Goal: Task Accomplishment & Management: Use online tool/utility

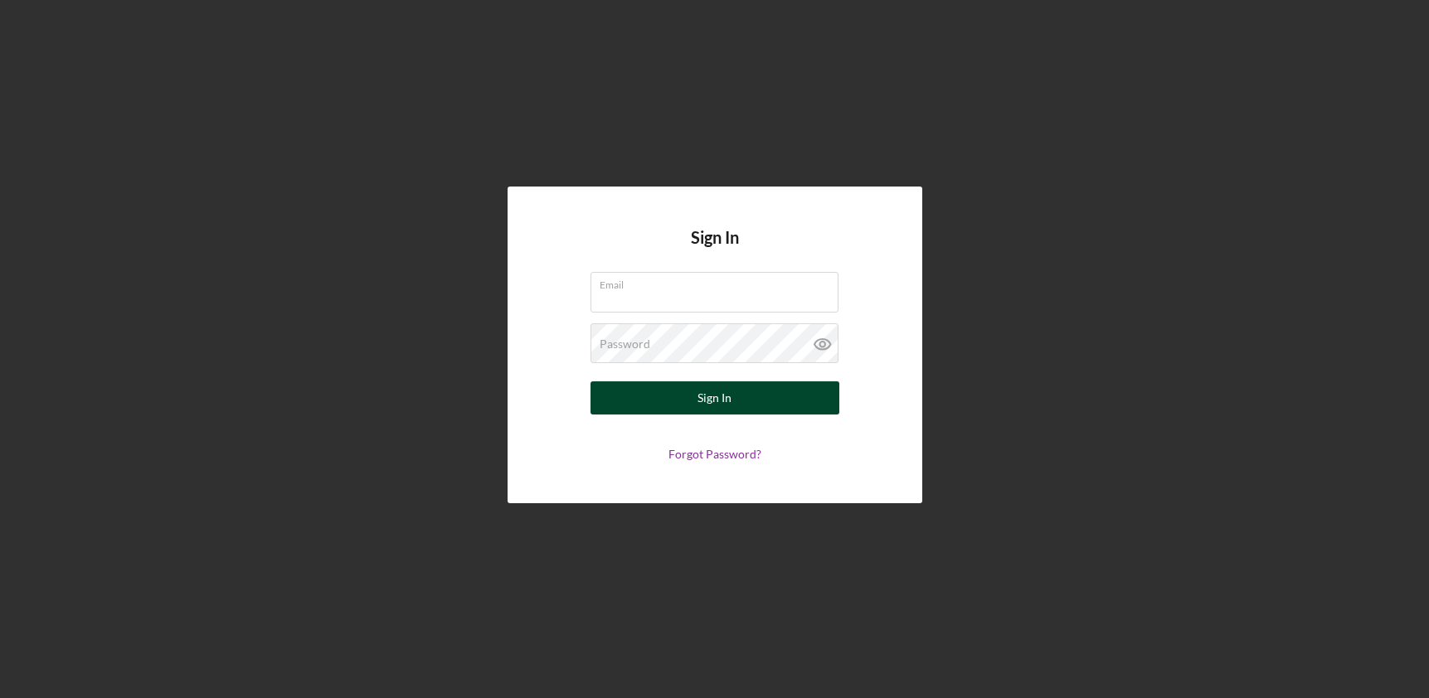
type input "[EMAIL_ADDRESS][DOMAIN_NAME]"
click at [716, 392] on div "Sign In" at bounding box center [714, 397] width 34 height 33
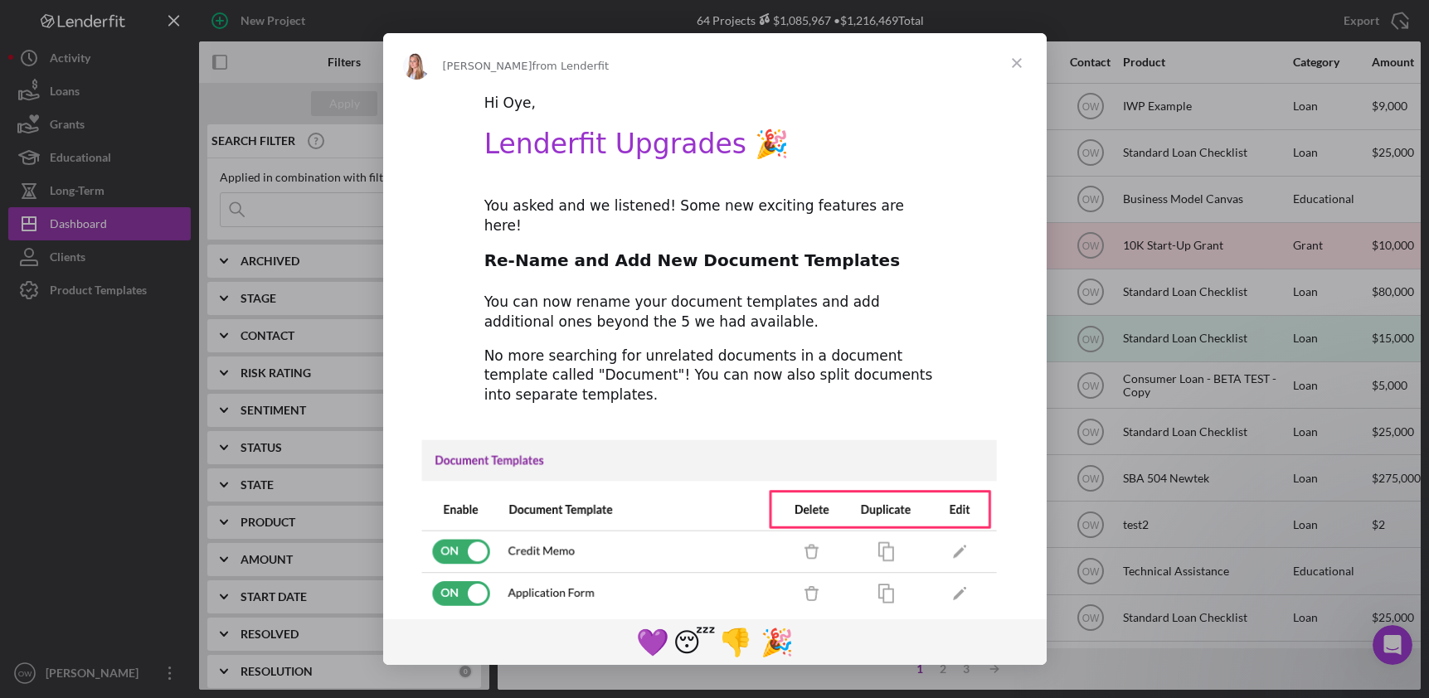
click at [1022, 66] on span "Close" at bounding box center [1017, 63] width 60 height 60
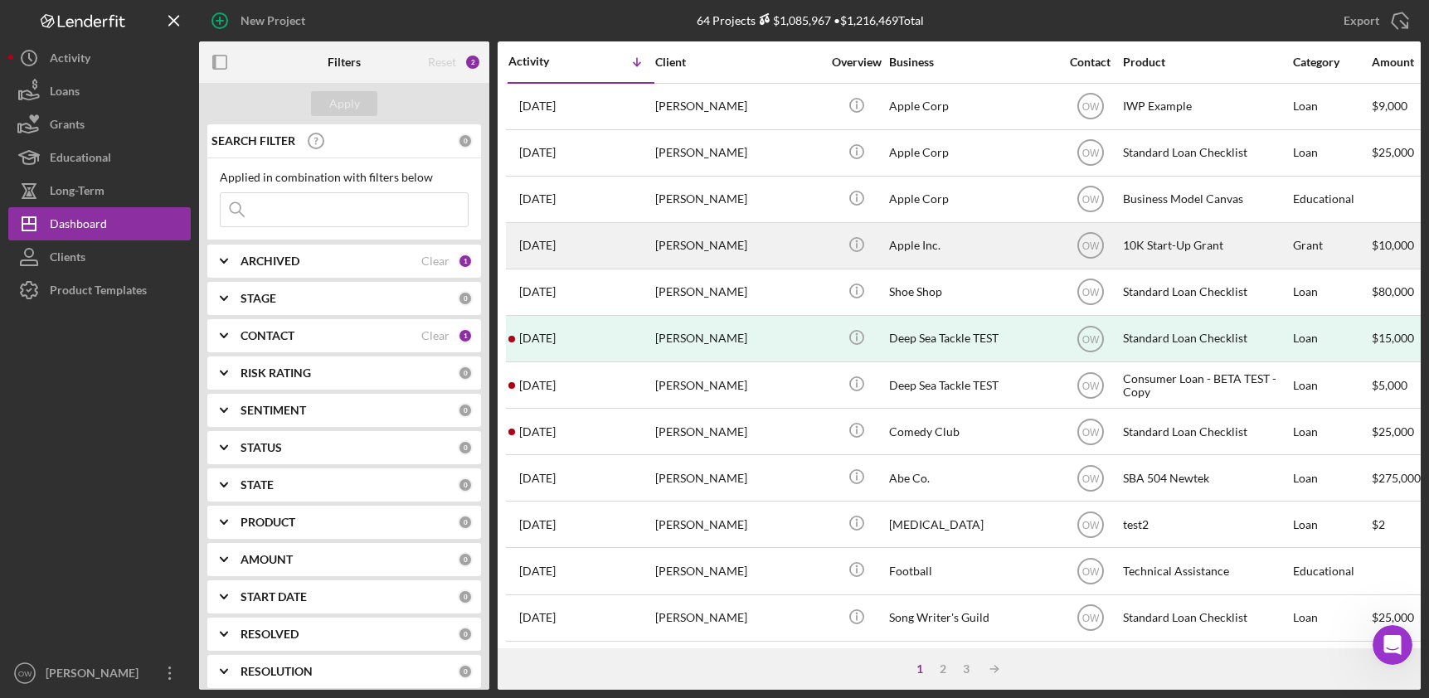
click at [628, 240] on div "[DATE] [PERSON_NAME]" at bounding box center [580, 246] width 145 height 44
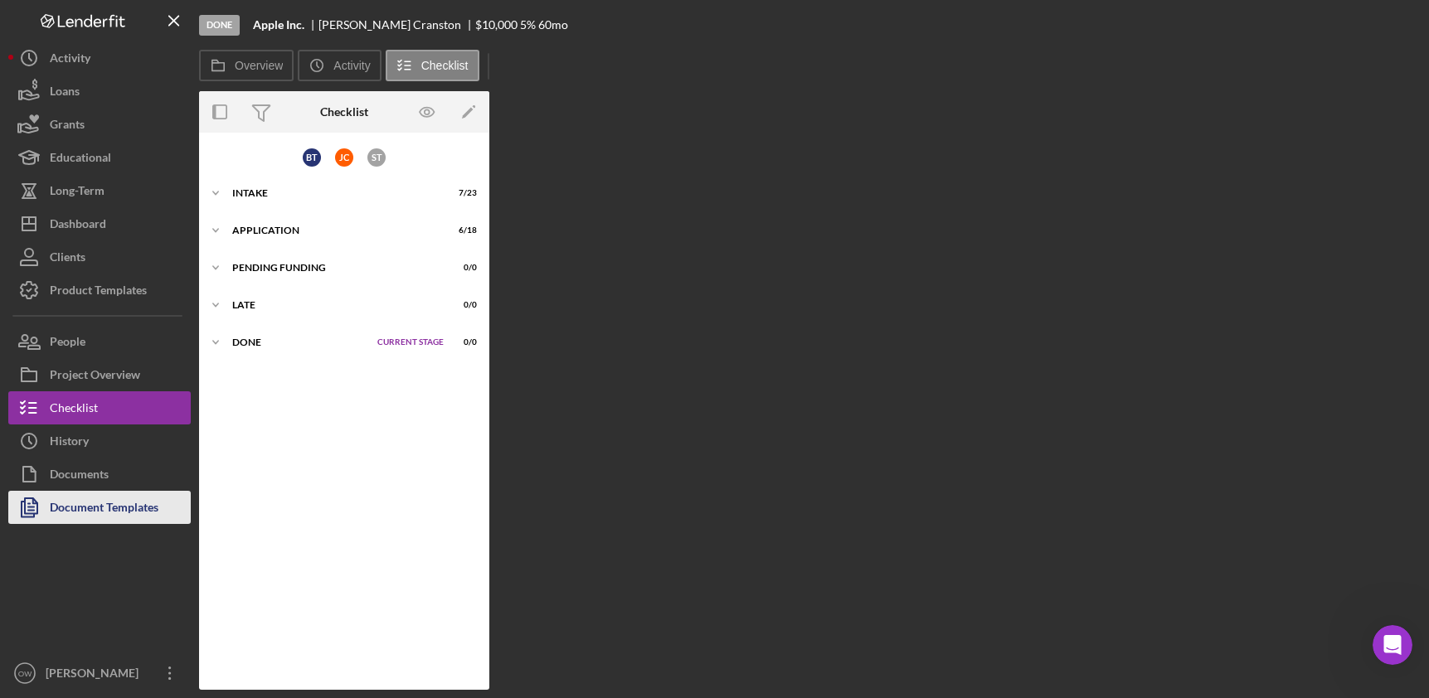
click at [100, 510] on div "Document Templates" at bounding box center [104, 509] width 109 height 37
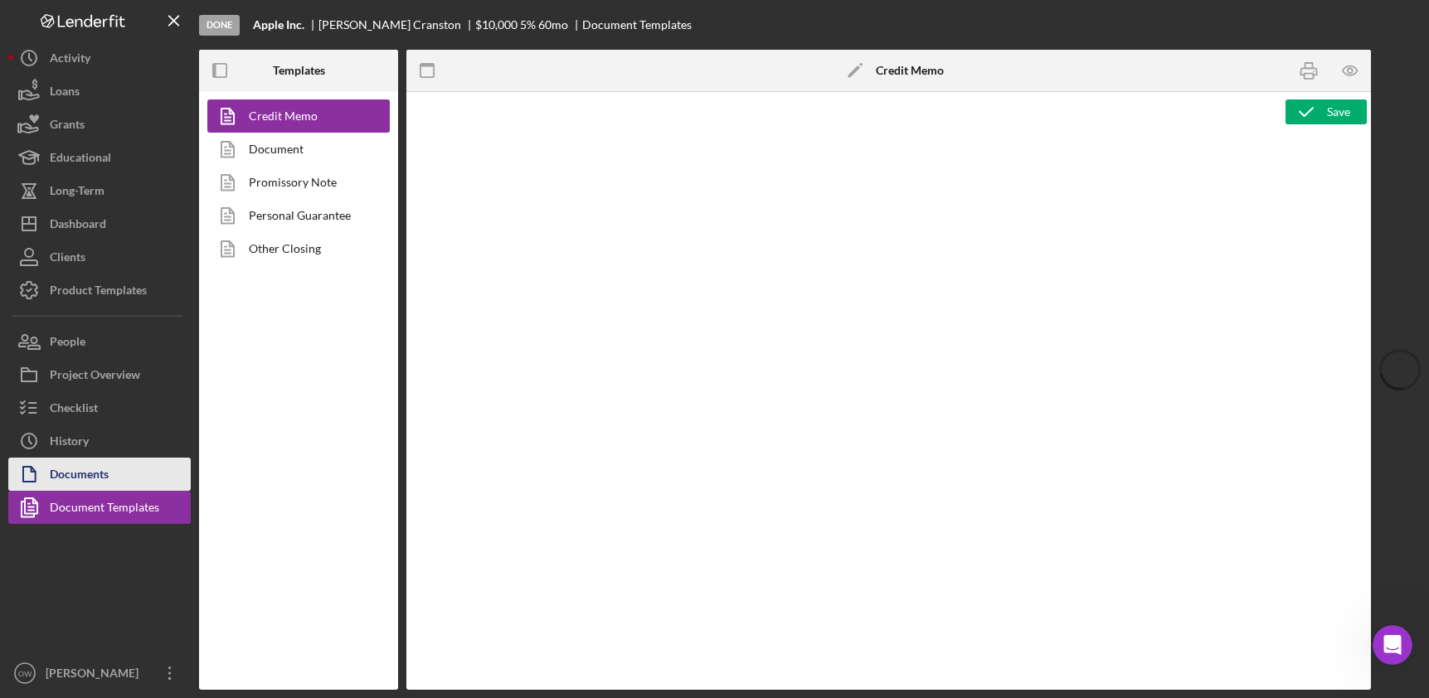
click at [81, 477] on div "Documents" at bounding box center [79, 476] width 59 height 37
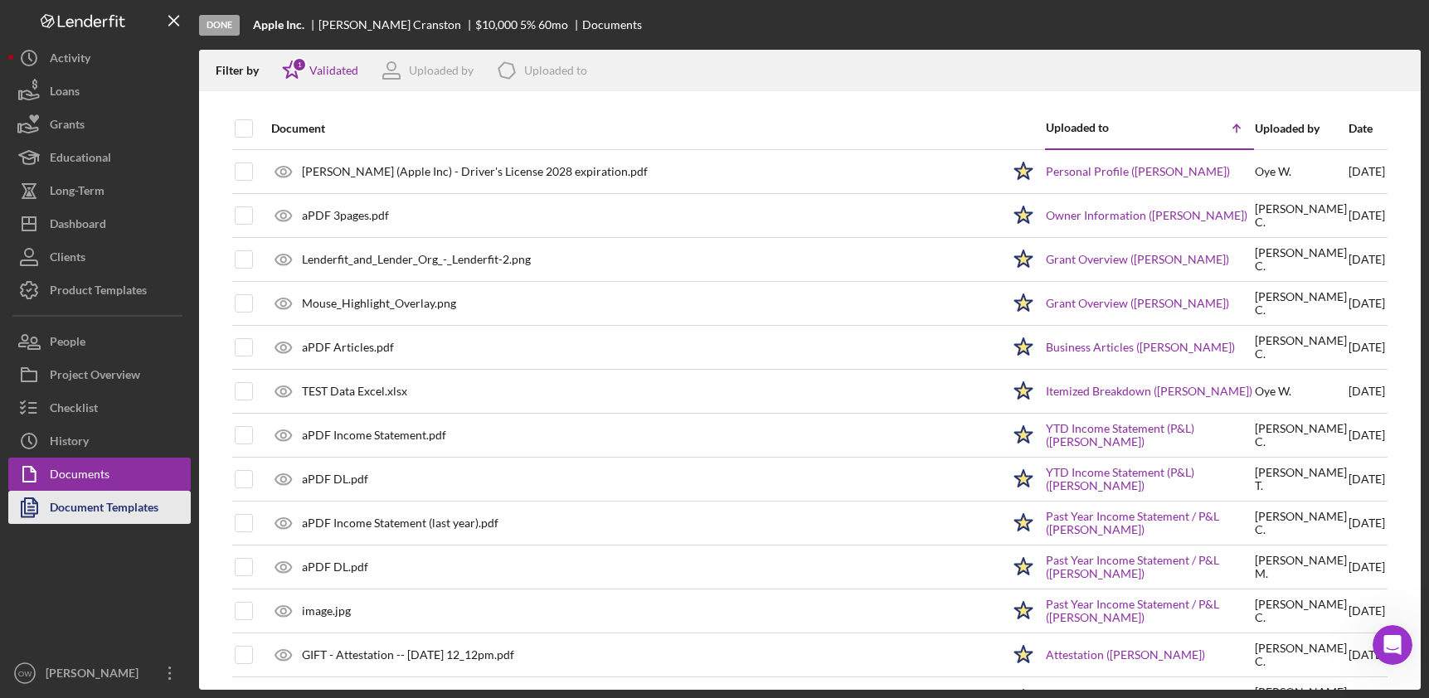
click at [71, 520] on div "Document Templates" at bounding box center [104, 509] width 109 height 37
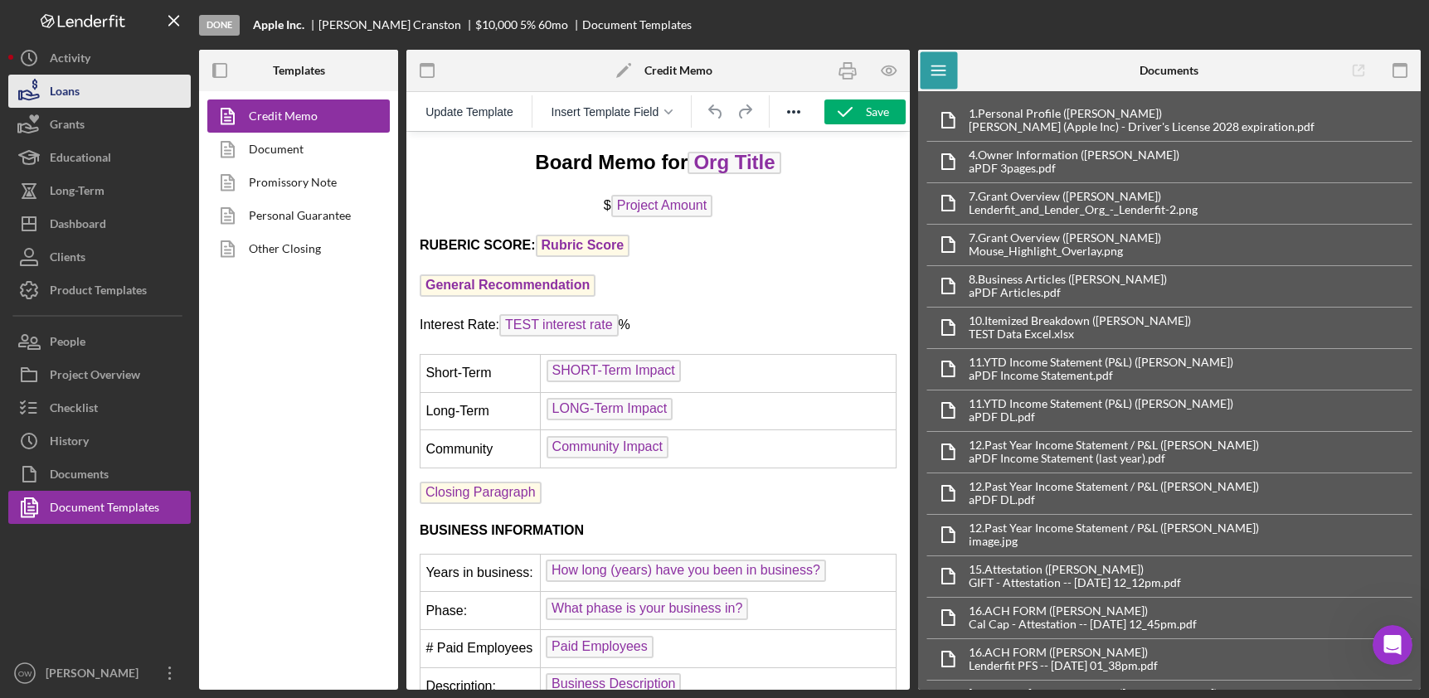
click at [65, 75] on div "Loans" at bounding box center [65, 93] width 30 height 37
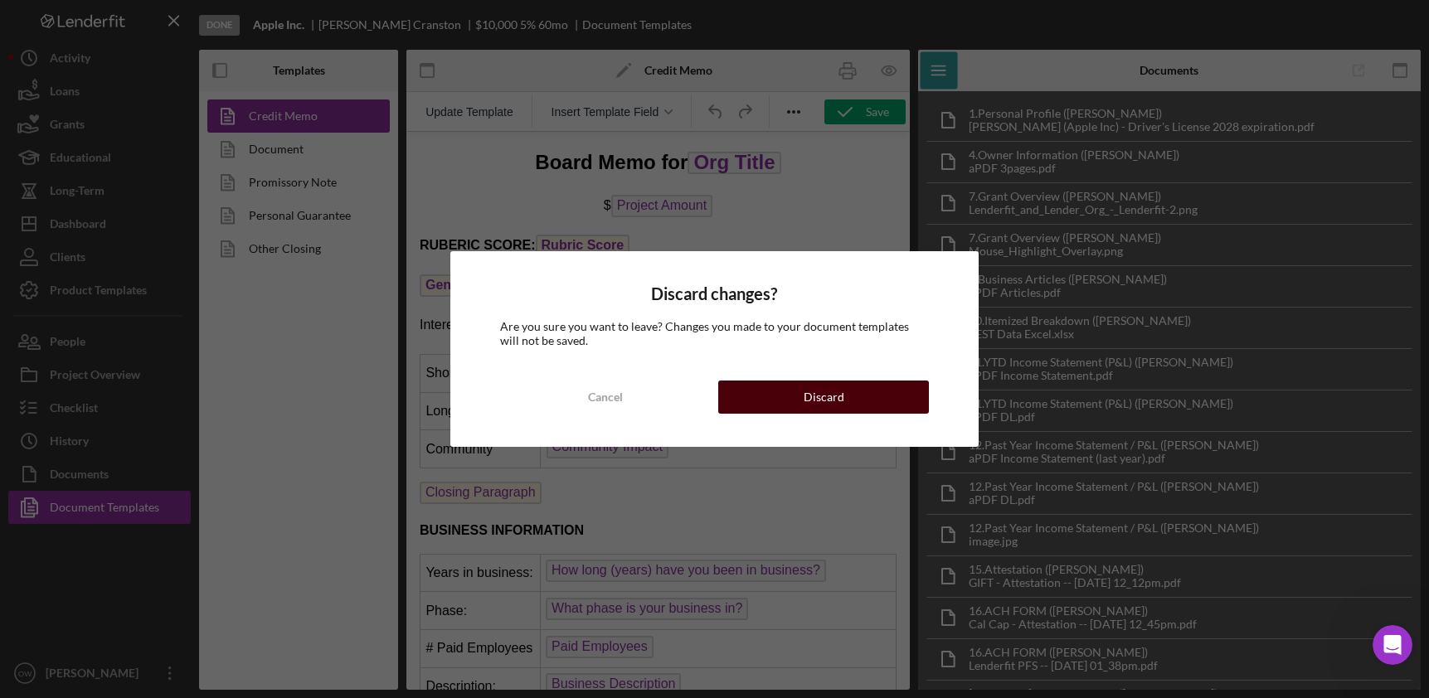
click at [802, 388] on button "Discard" at bounding box center [823, 397] width 210 height 33
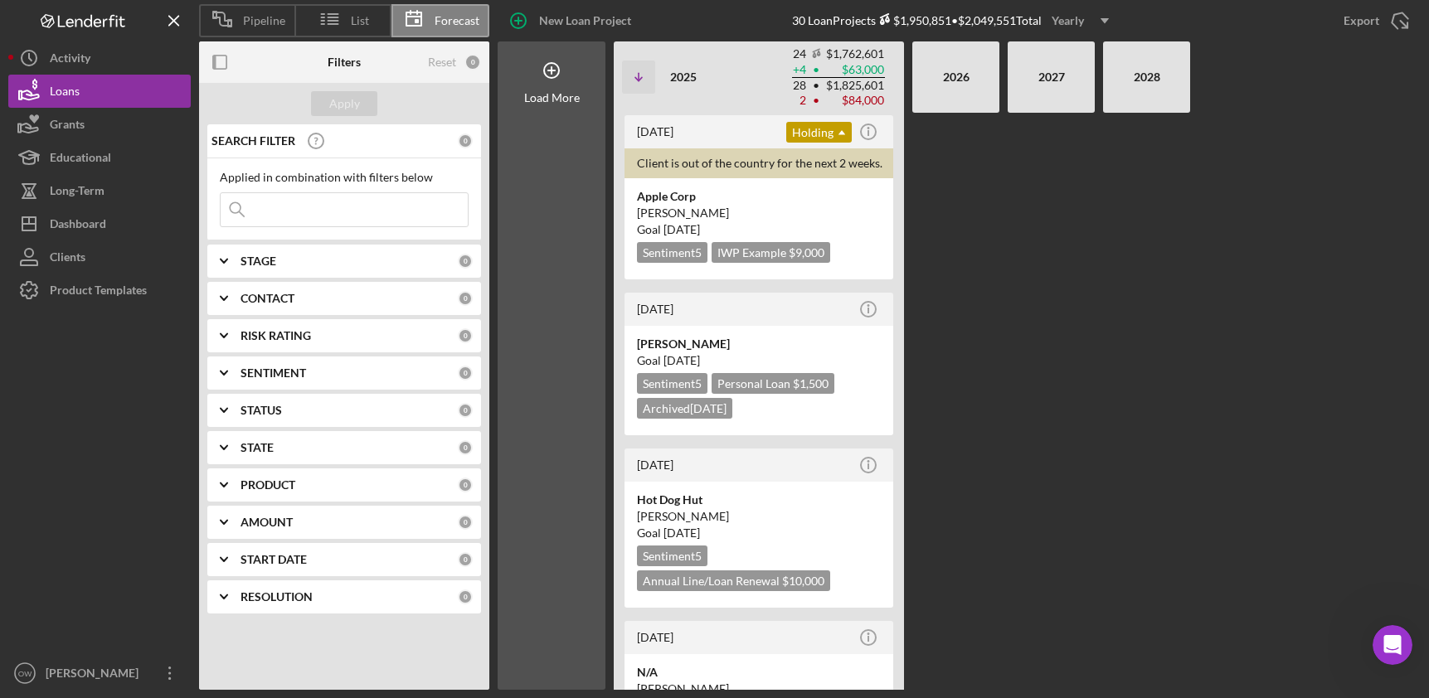
click at [262, 22] on span "Pipeline" at bounding box center [264, 20] width 42 height 13
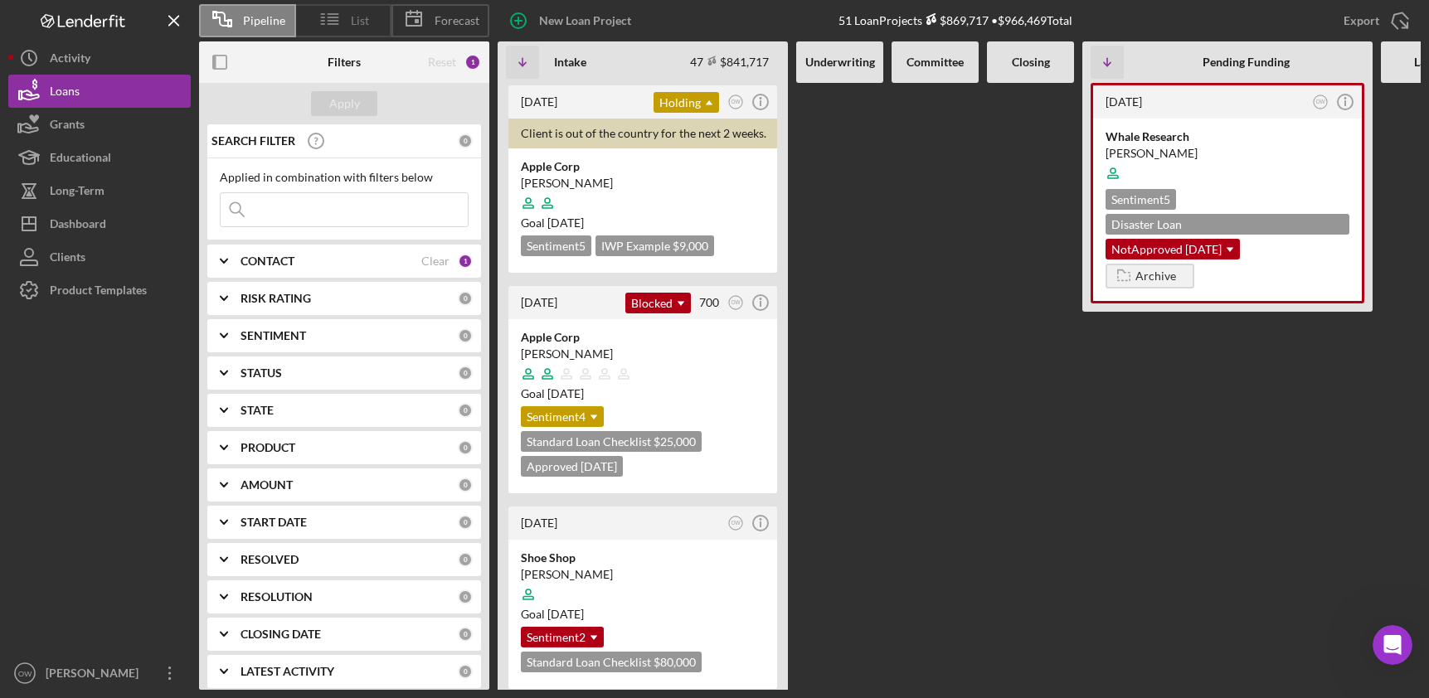
click at [340, 19] on icon at bounding box center [329, 18] width 41 height 41
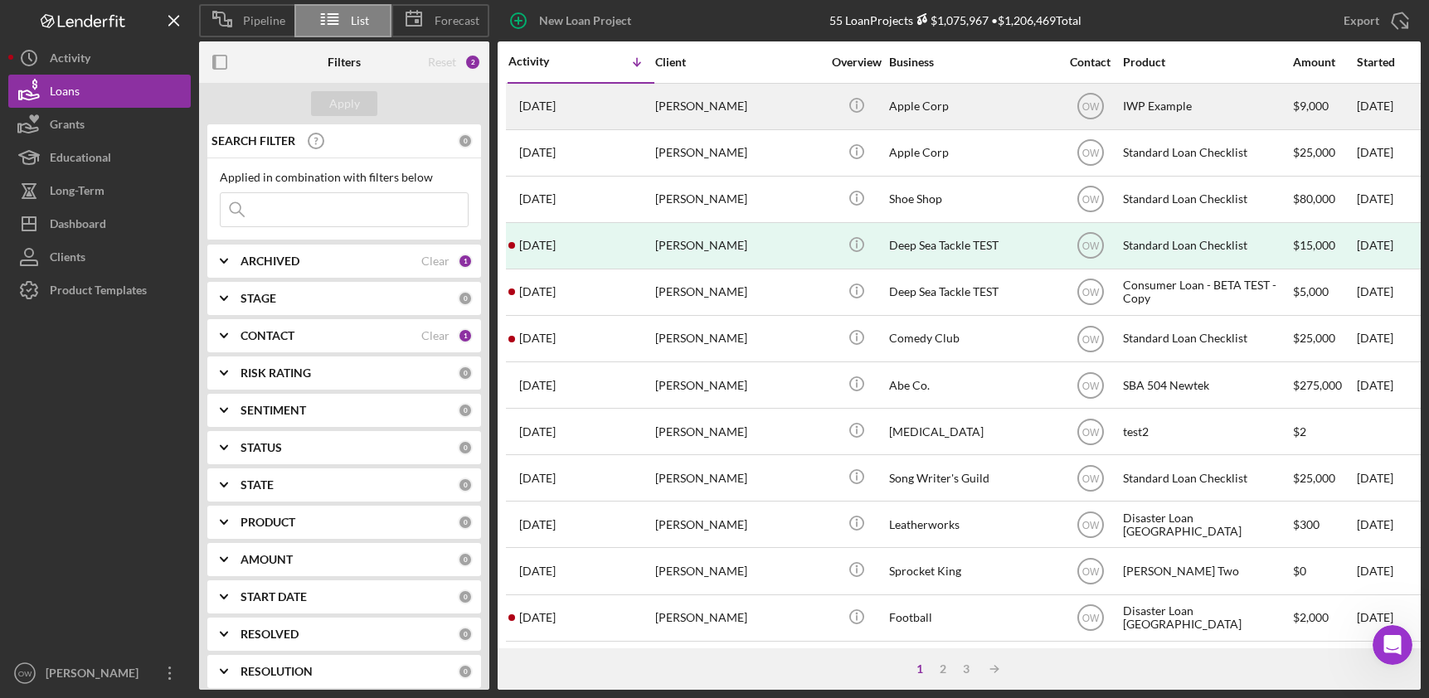
click at [719, 103] on div "[PERSON_NAME]" at bounding box center [738, 107] width 166 height 44
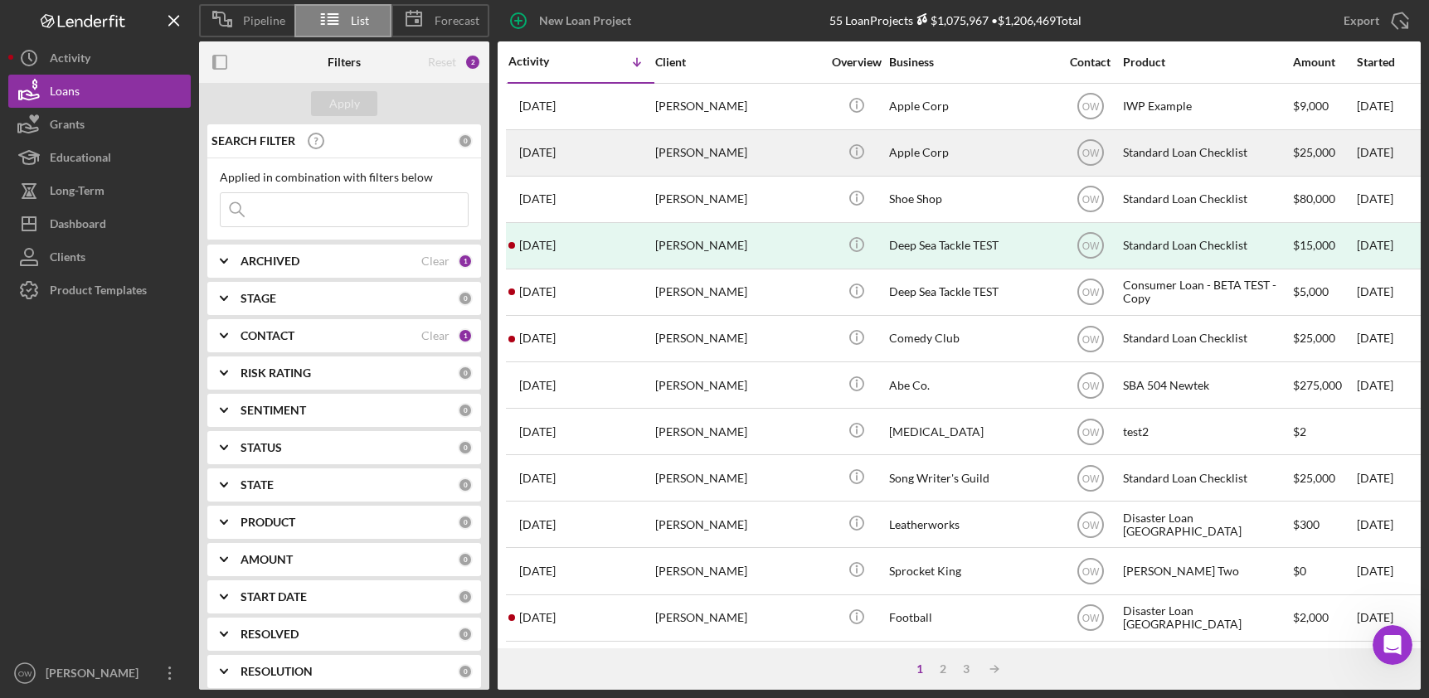
click at [964, 160] on div "Apple Corp" at bounding box center [972, 153] width 166 height 44
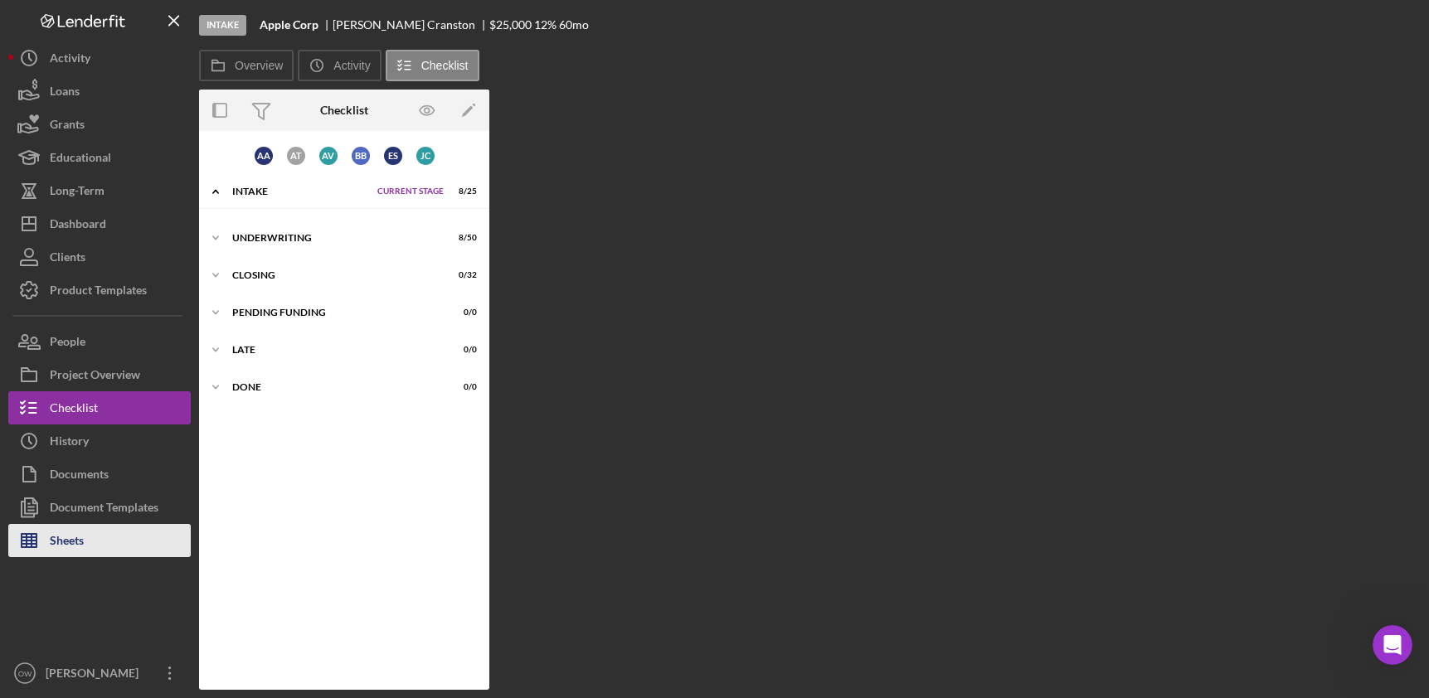
click at [32, 548] on icon "button" at bounding box center [28, 540] width 41 height 41
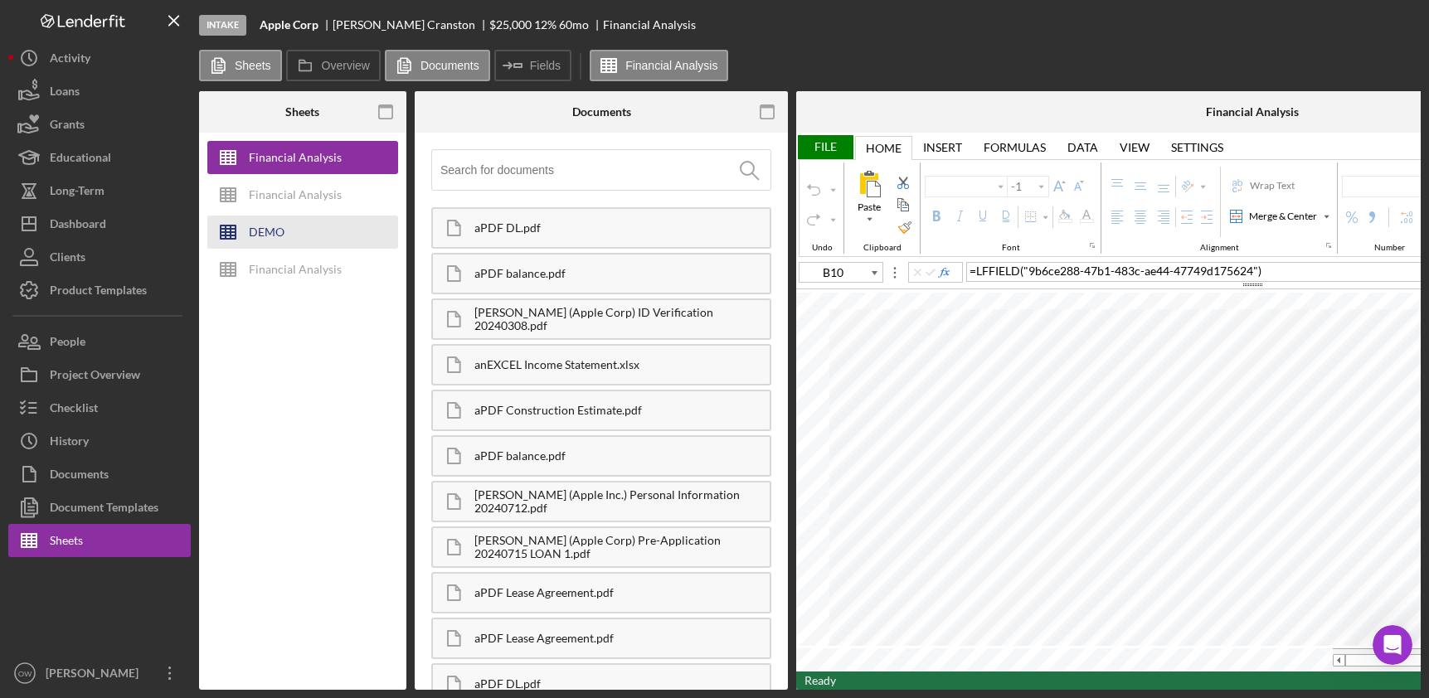
type input "Calibri"
type input "11"
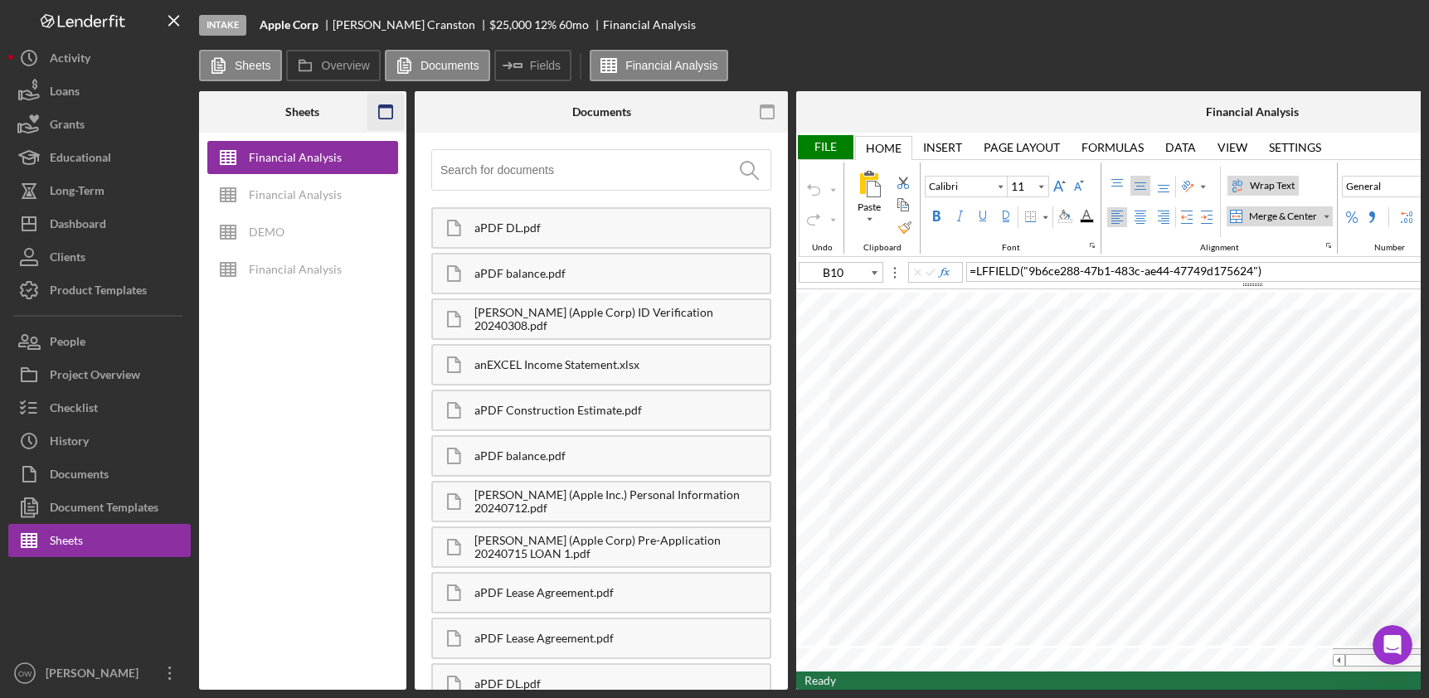
click at [387, 112] on icon "button" at bounding box center [384, 112] width 37 height 37
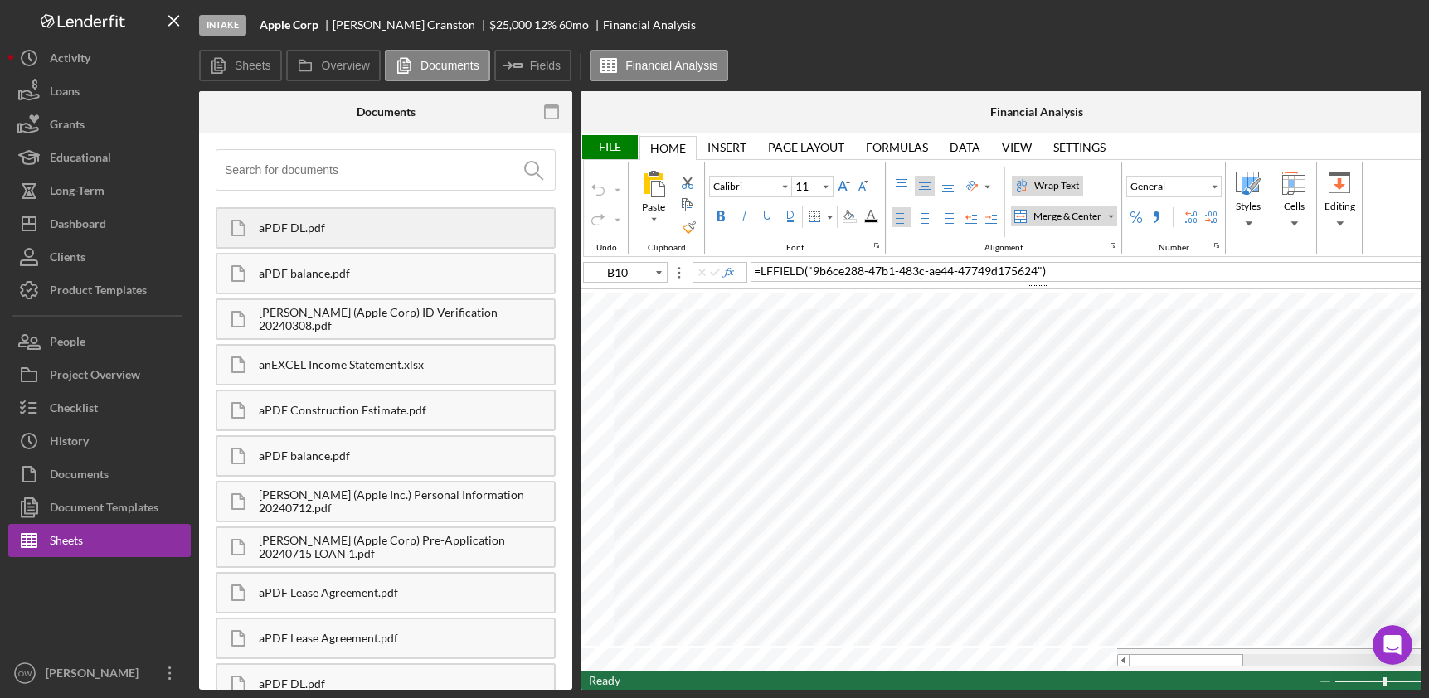
click at [366, 224] on div "aPDF DL.pdf" at bounding box center [406, 227] width 295 height 13
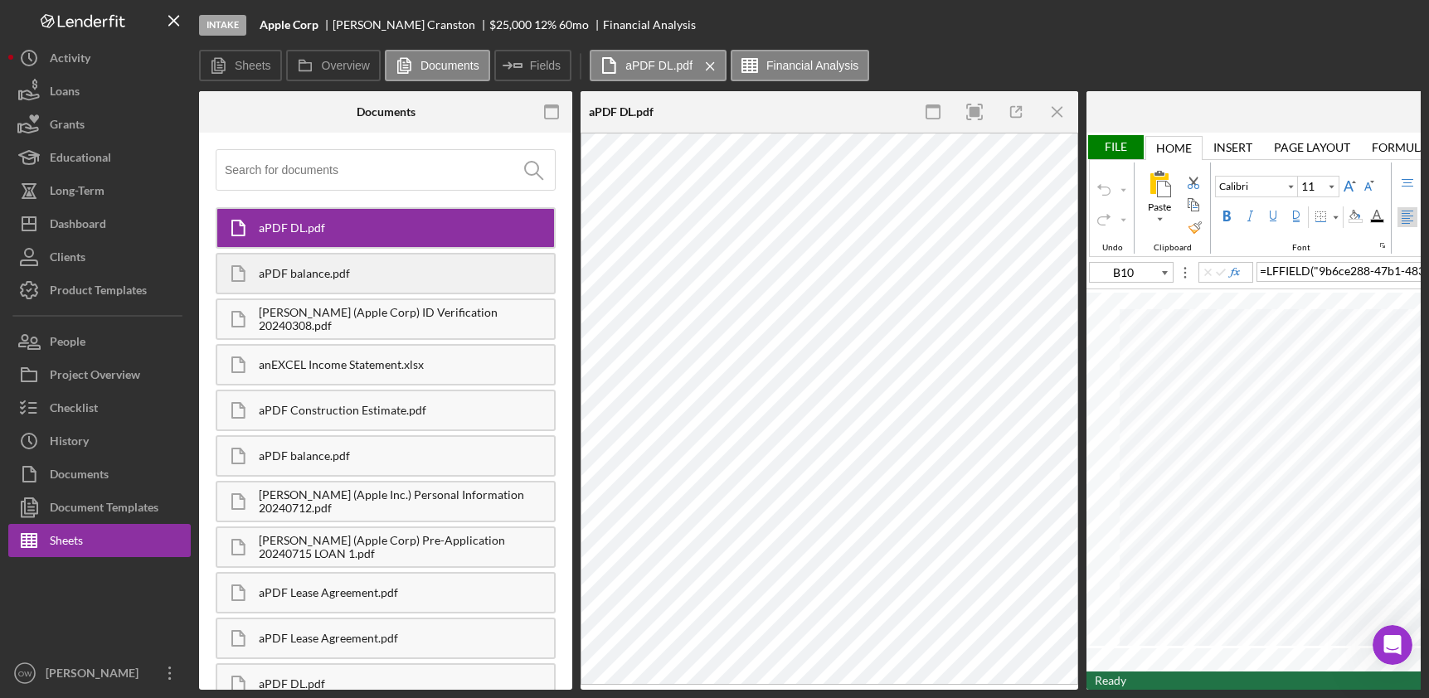
click at [370, 272] on div "aPDF balance.pdf" at bounding box center [406, 273] width 295 height 13
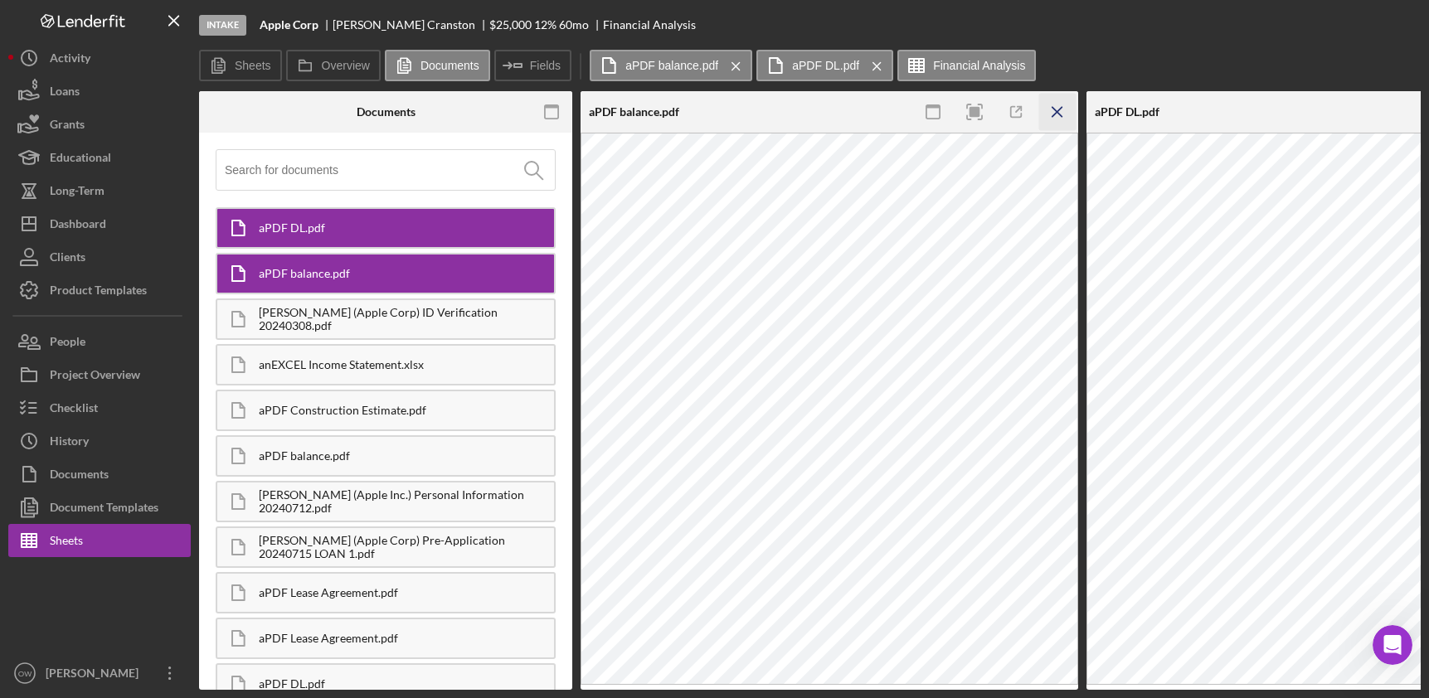
click at [1053, 110] on icon "Icon/Menu Close" at bounding box center [1057, 112] width 37 height 37
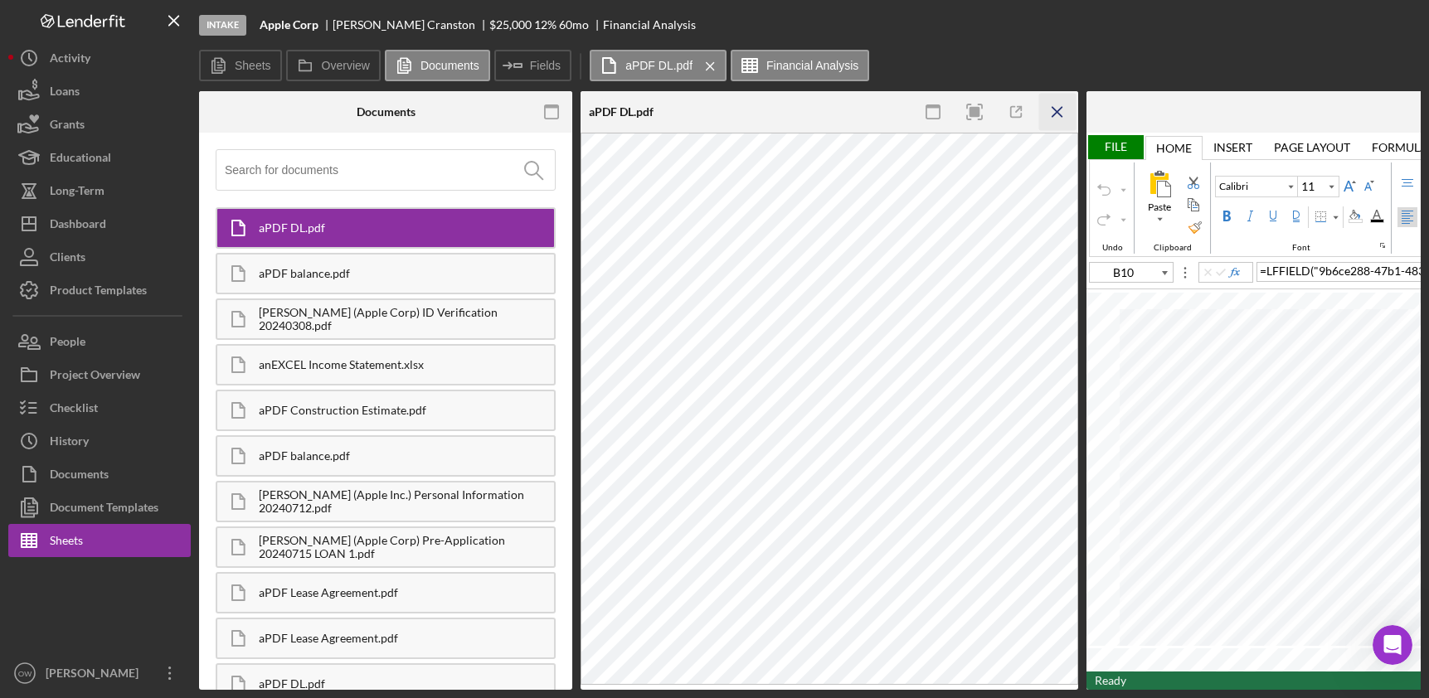
click at [1054, 109] on line "button" at bounding box center [1056, 111] width 9 height 9
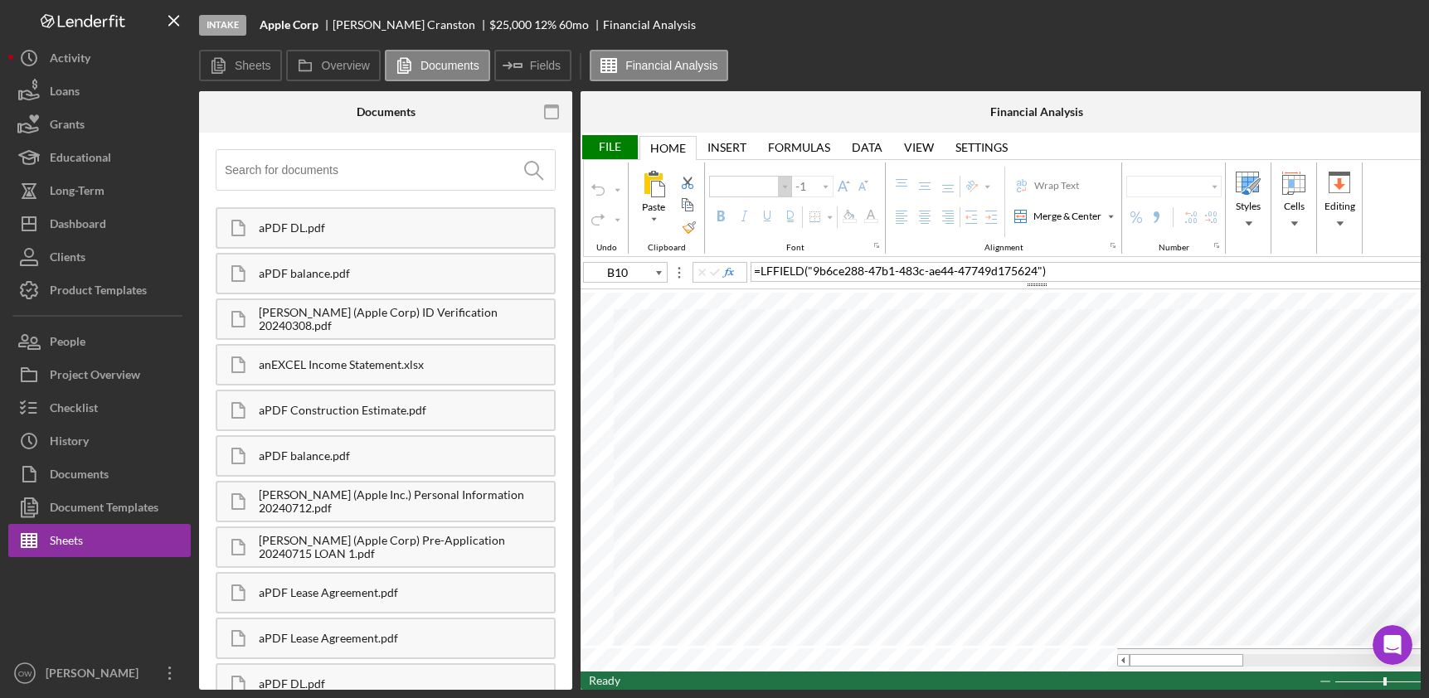
type input "Calibri"
type input "11"
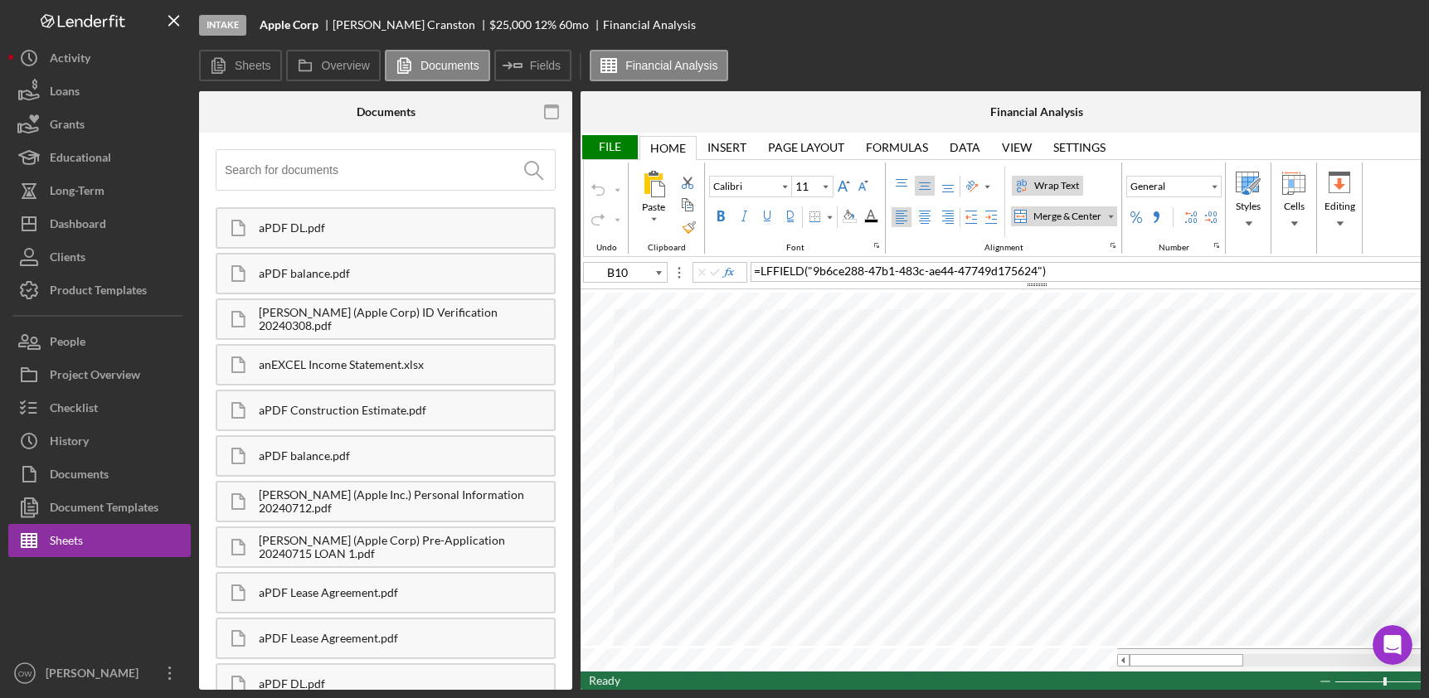
scroll to position [0, 72]
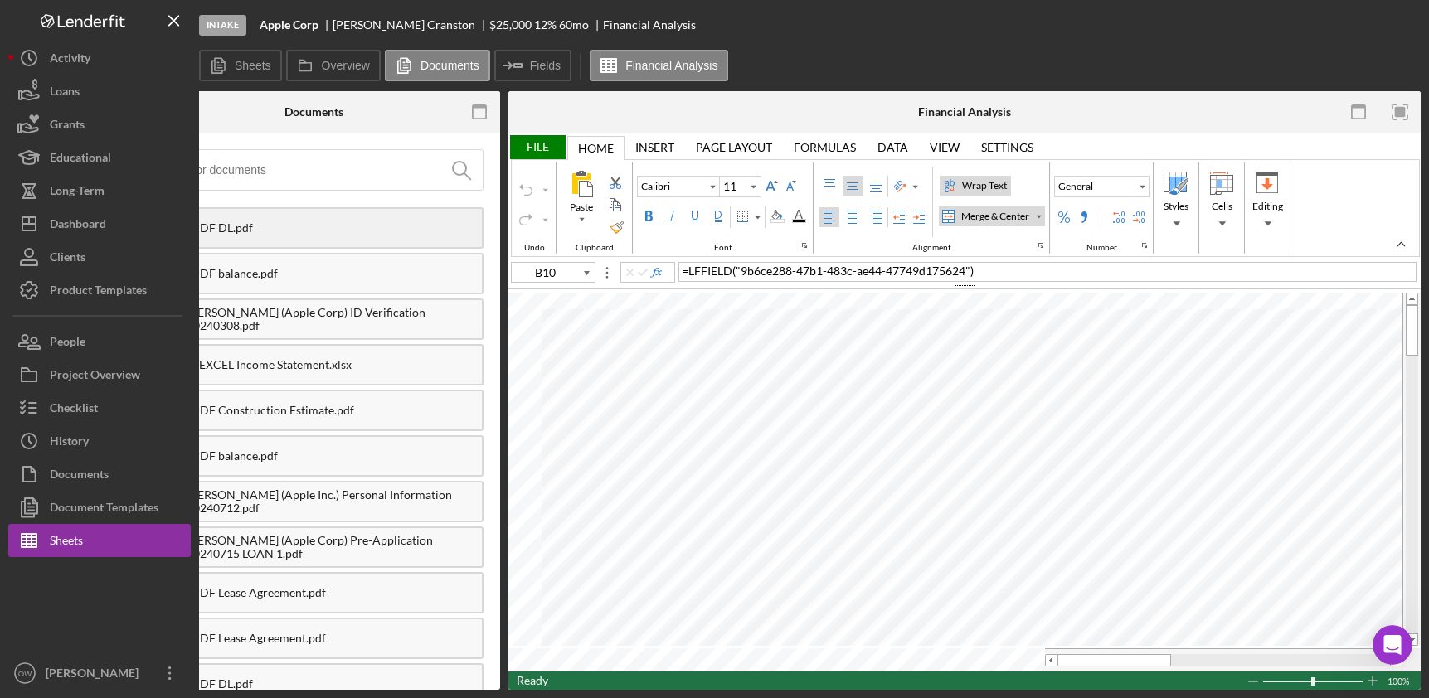
click at [384, 231] on div "aPDF DL.pdf" at bounding box center [334, 227] width 295 height 13
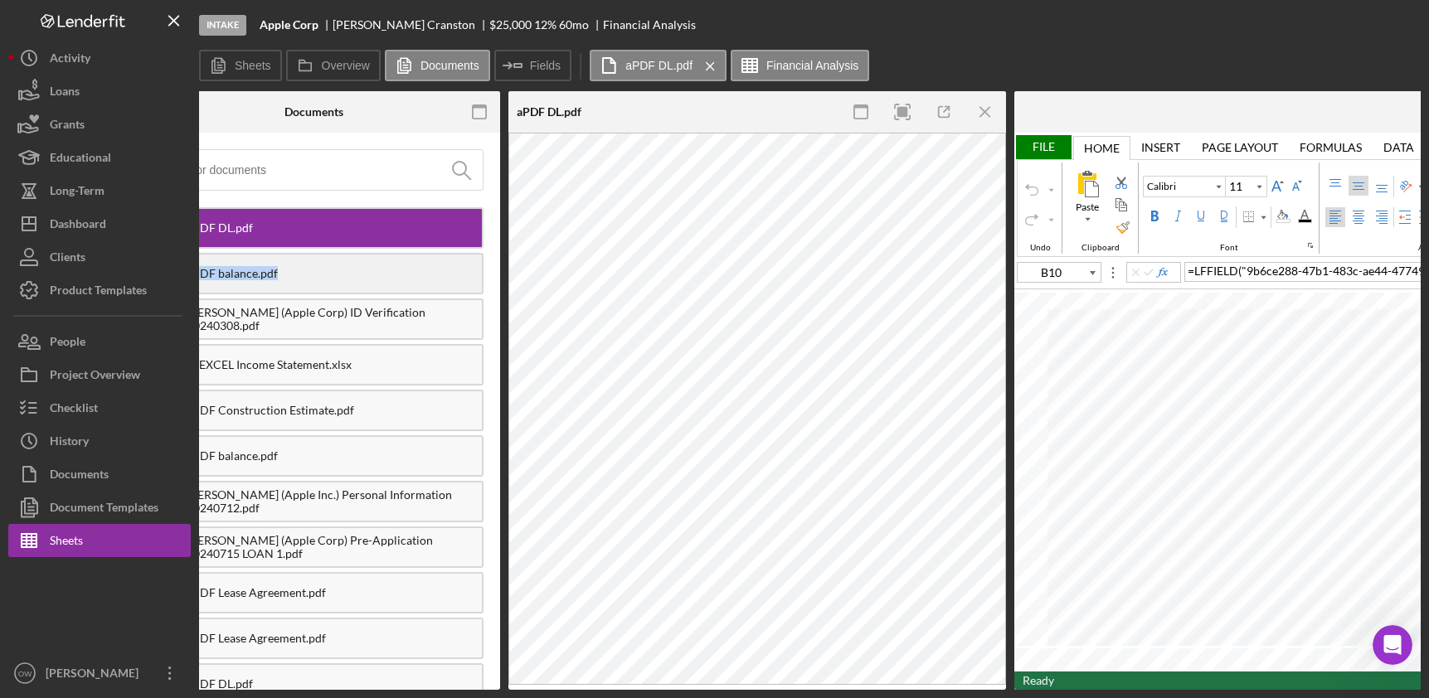
click at [370, 267] on div "aPDF balance.pdf" at bounding box center [313, 273] width 340 height 41
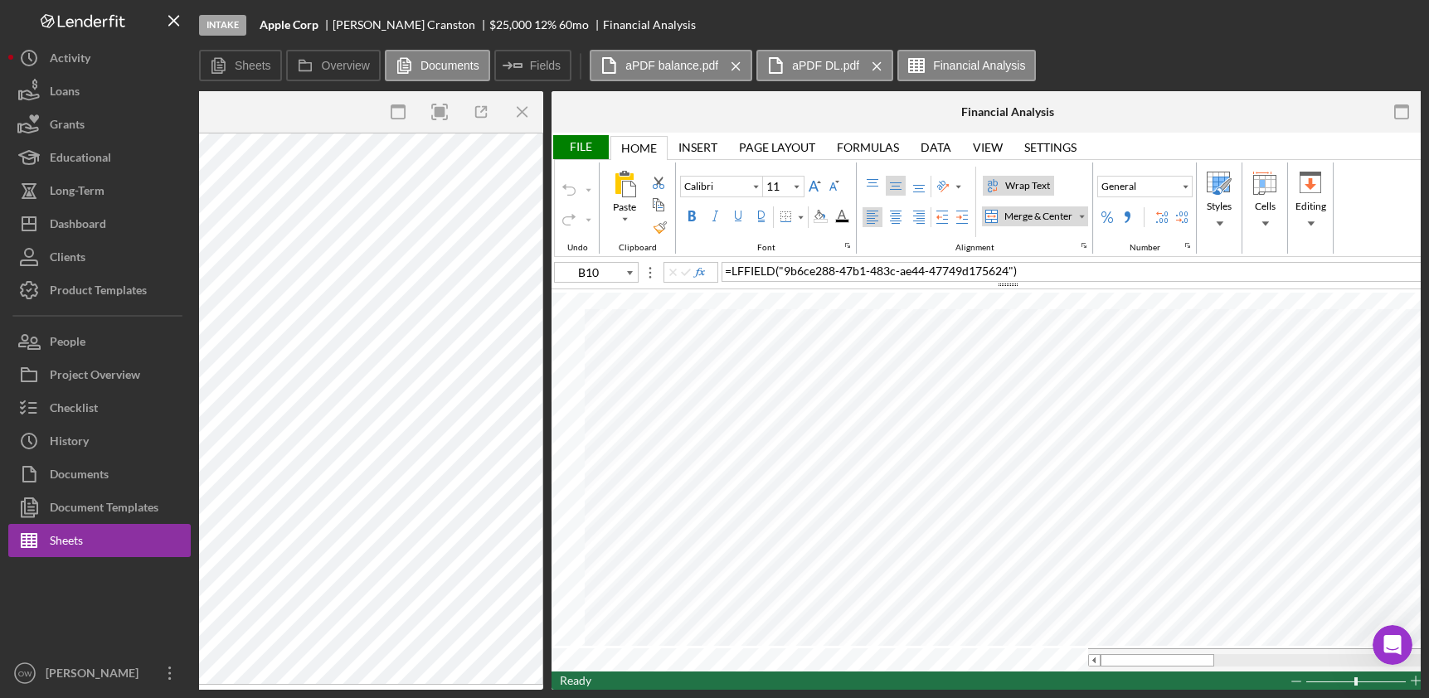
scroll to position [0, 1084]
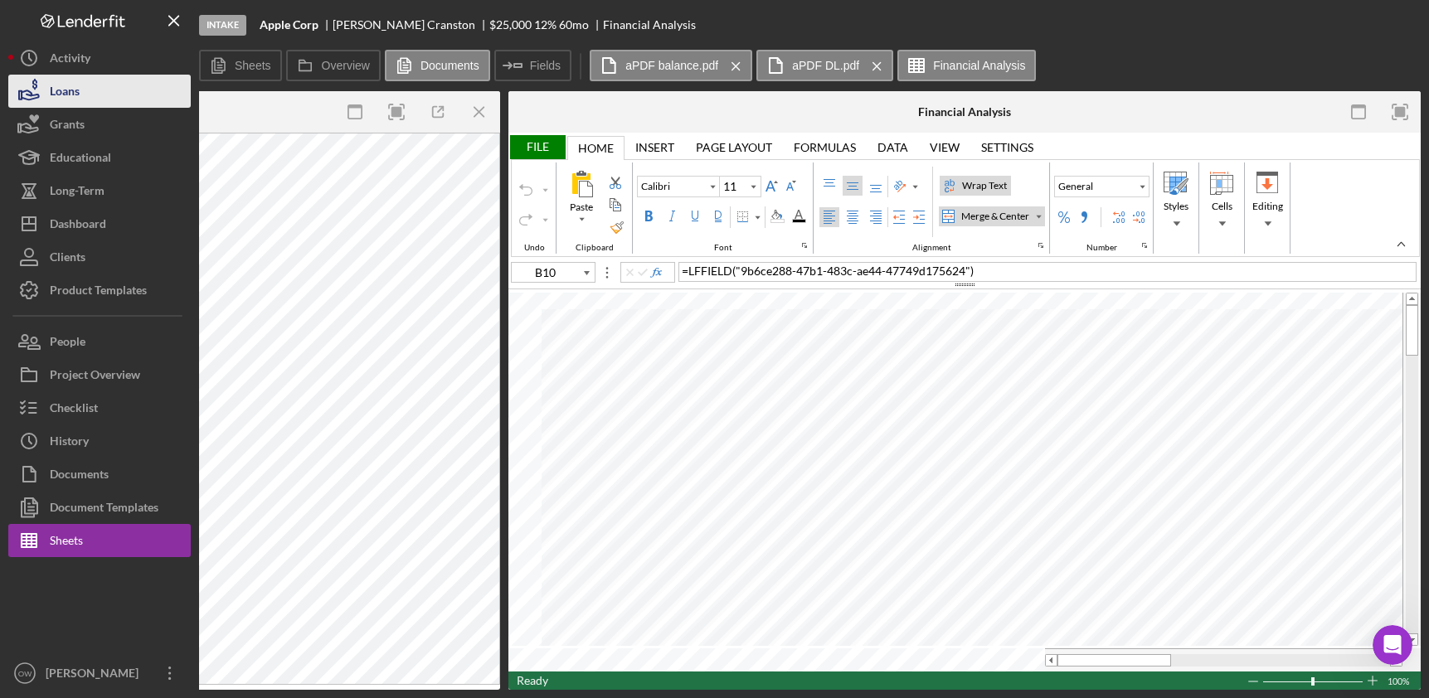
click at [98, 90] on button "Loans" at bounding box center [99, 91] width 182 height 33
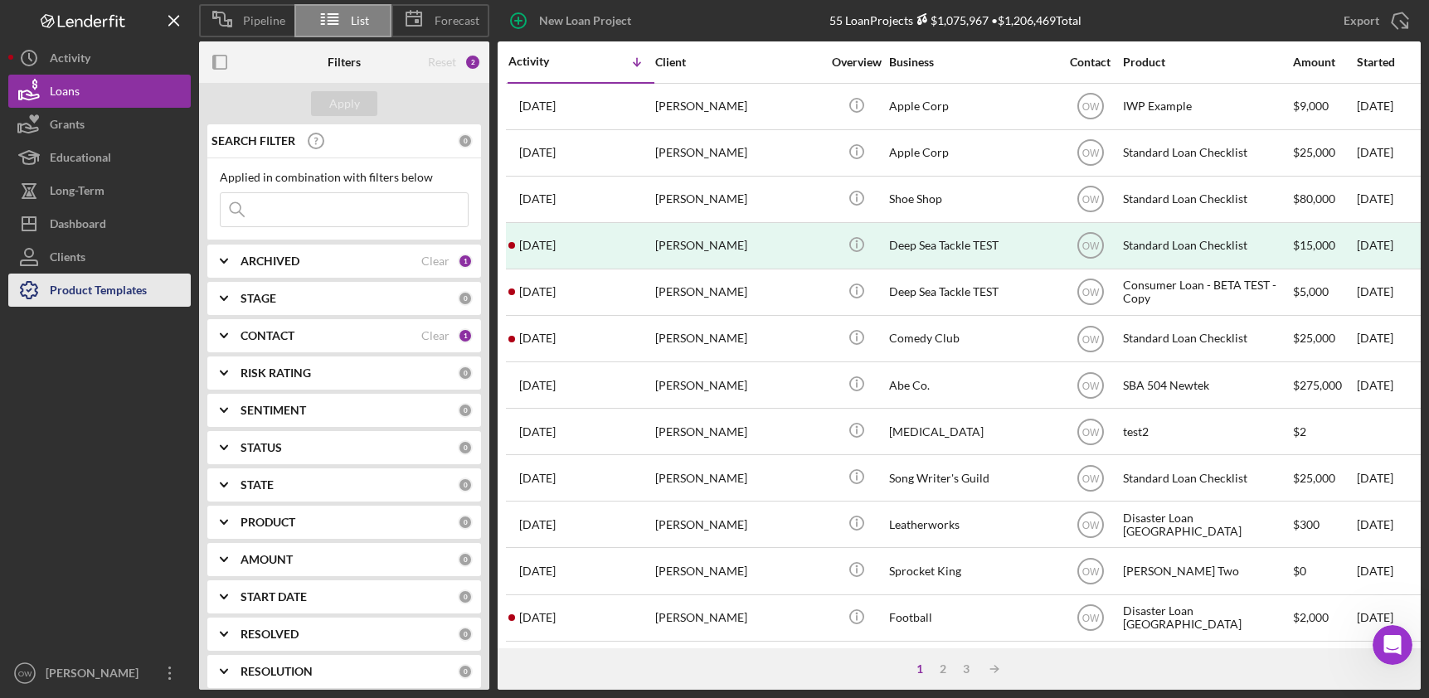
click at [90, 285] on div "Product Templates" at bounding box center [98, 292] width 97 height 37
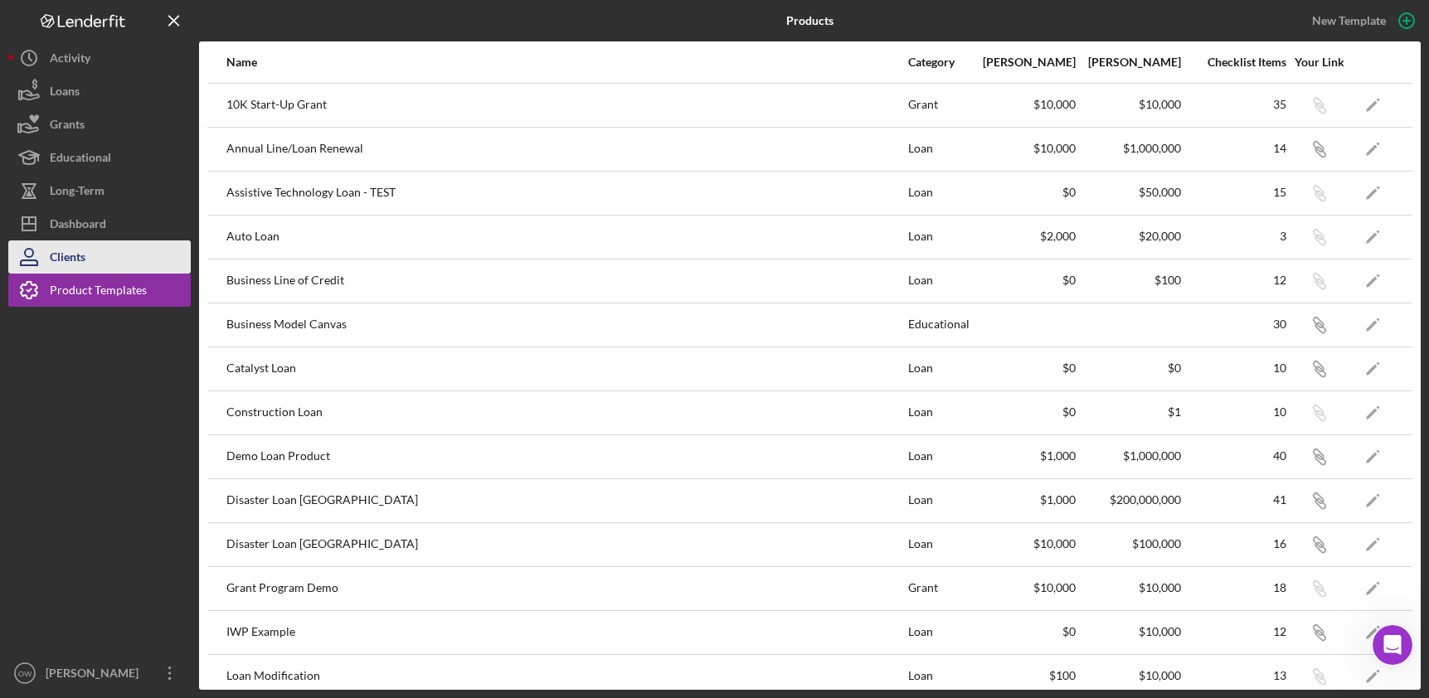
click at [98, 255] on button "Clients" at bounding box center [99, 256] width 182 height 33
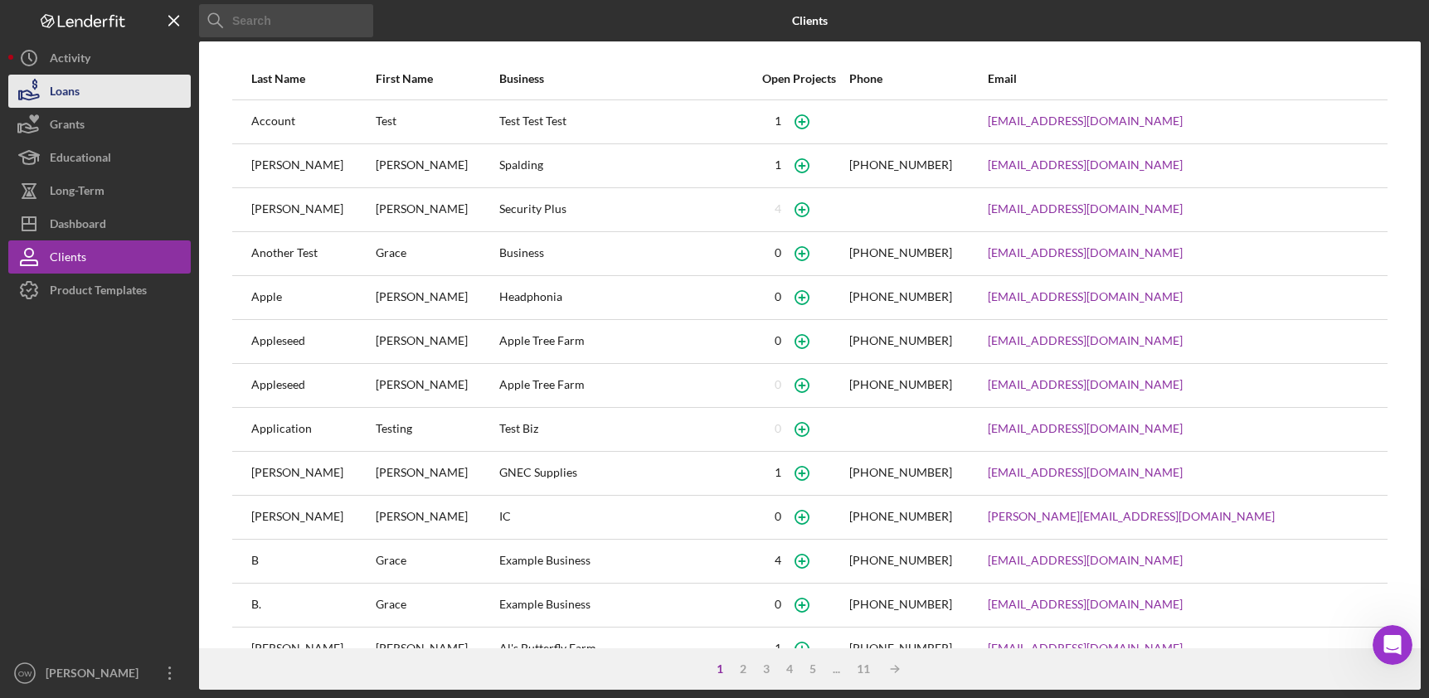
click at [65, 98] on div "Loans" at bounding box center [65, 93] width 30 height 37
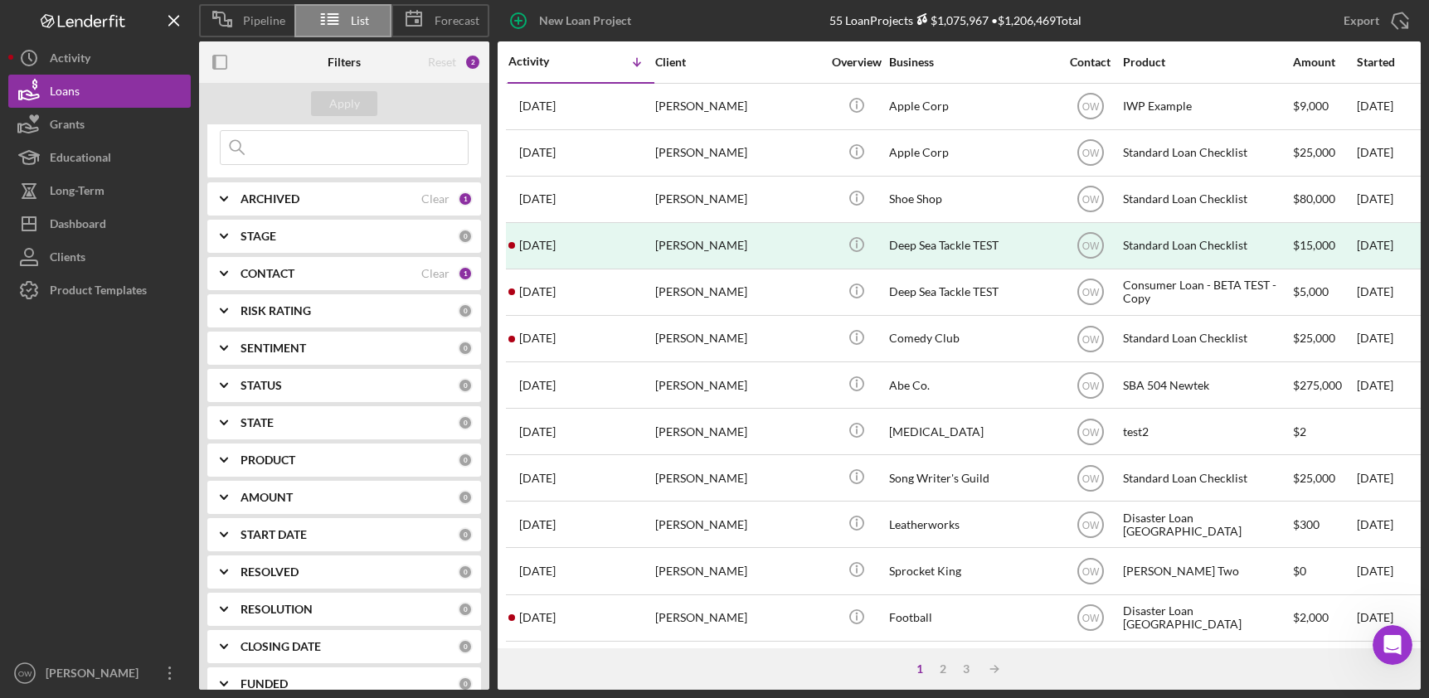
scroll to position [123, 0]
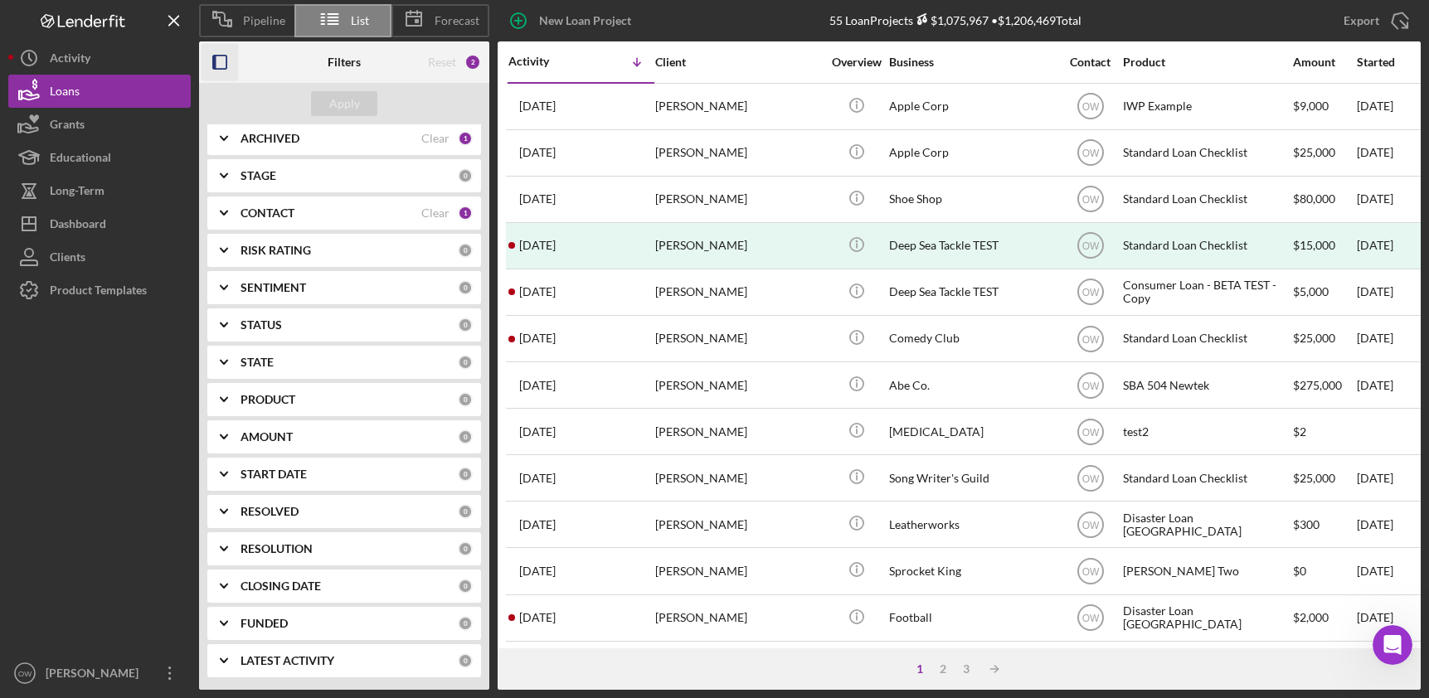
click at [221, 61] on icon "button" at bounding box center [219, 62] width 37 height 37
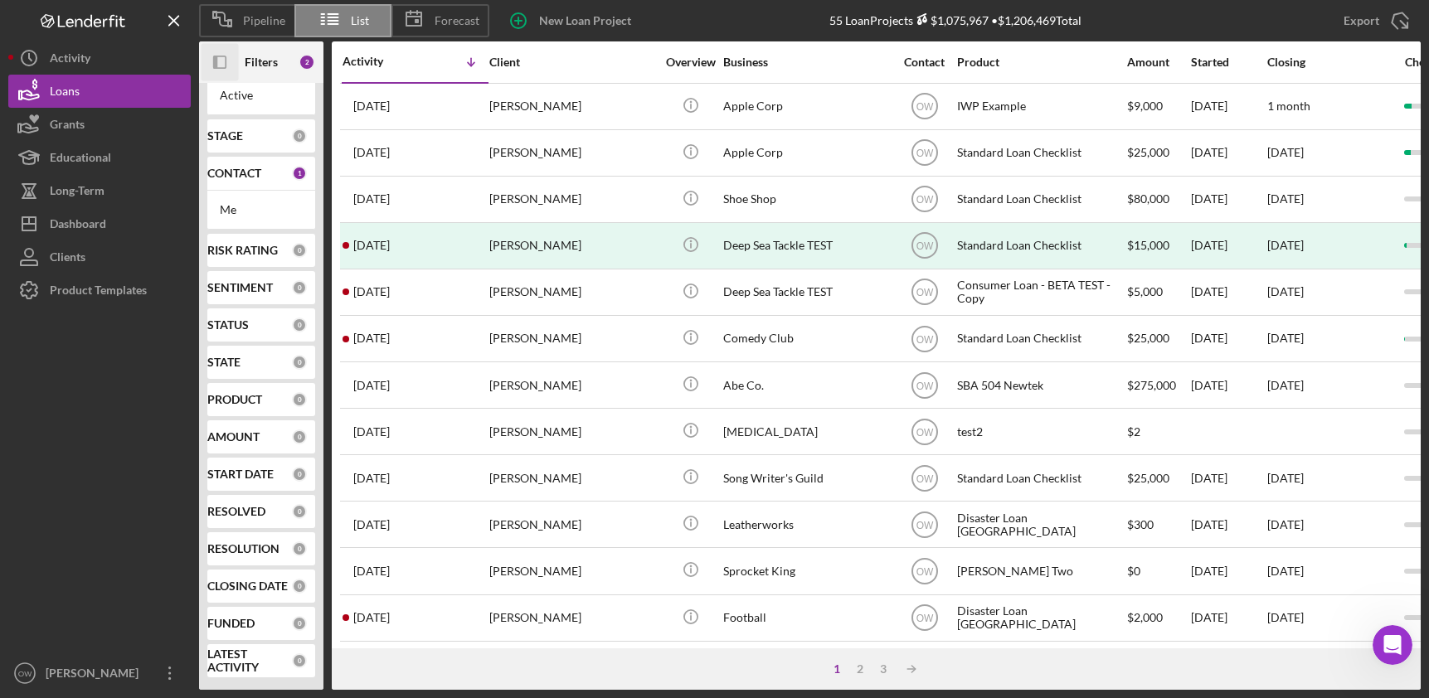
click at [221, 61] on icon "Icon/Panel Side Expand" at bounding box center [219, 62] width 37 height 37
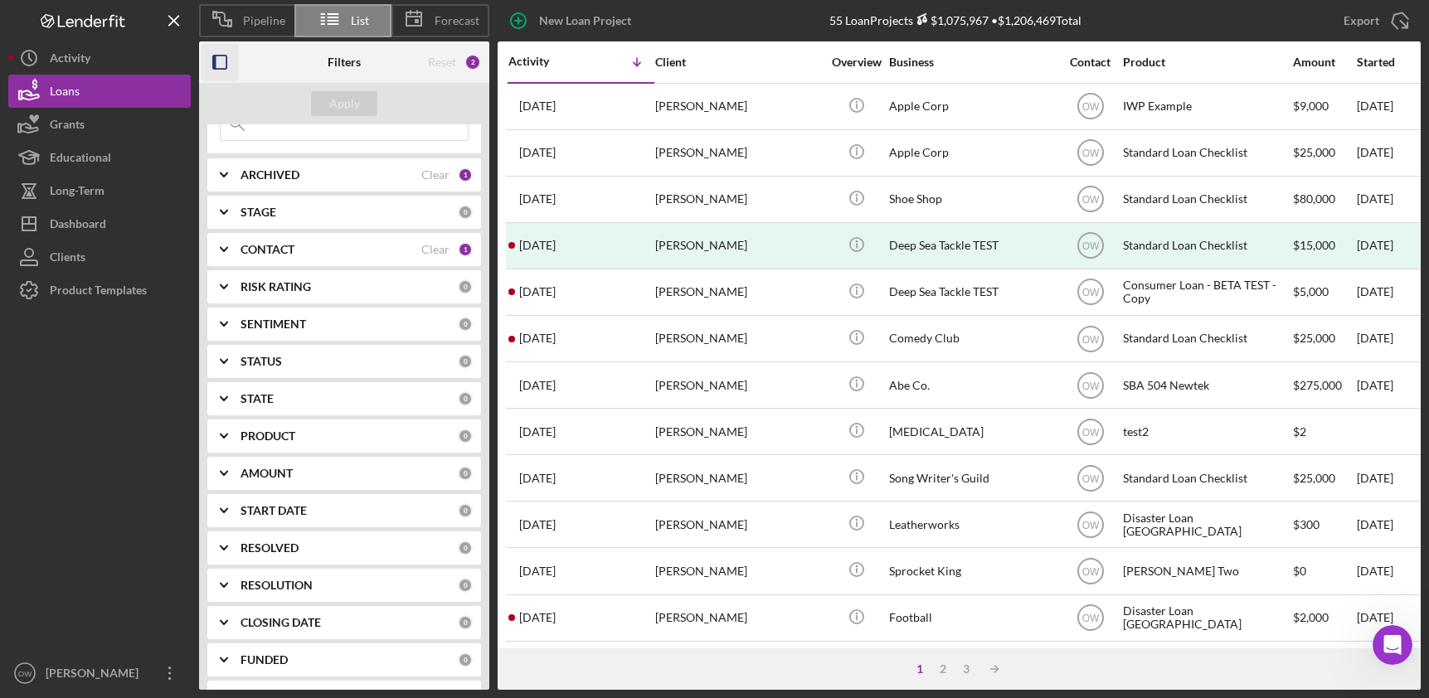
click at [220, 61] on icon "button" at bounding box center [219, 62] width 37 height 37
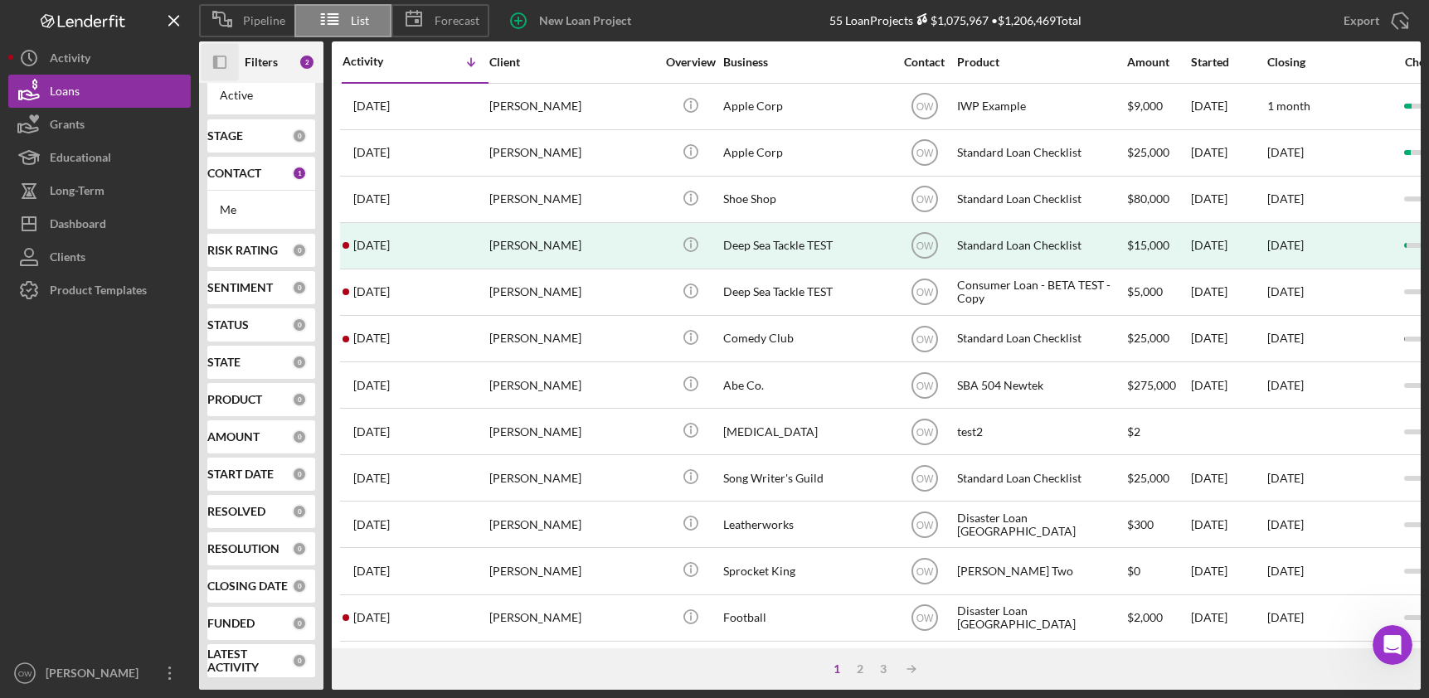
click at [220, 66] on icon "Icon/Panel Side Expand" at bounding box center [219, 62] width 37 height 37
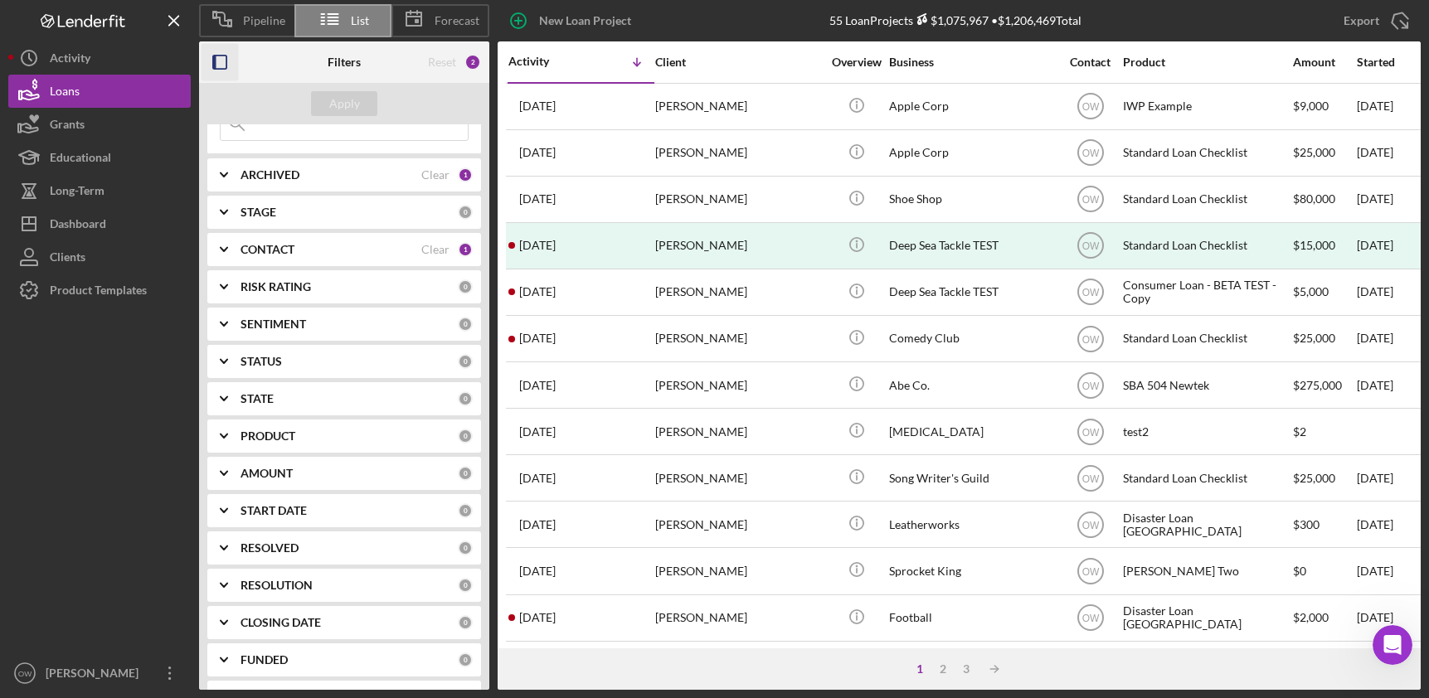
click at [220, 56] on rect "button" at bounding box center [219, 62] width 13 height 13
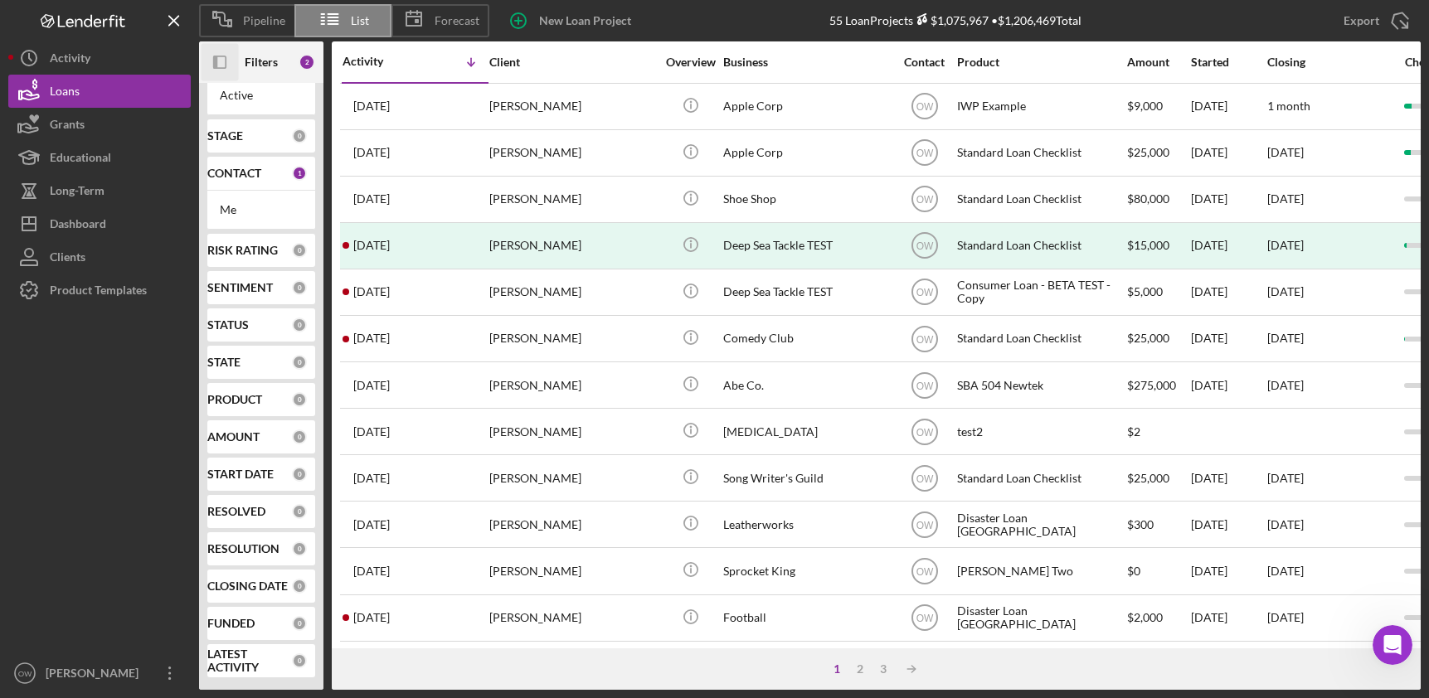
click at [219, 55] on icon "Icon/Panel Side Expand" at bounding box center [219, 62] width 37 height 37
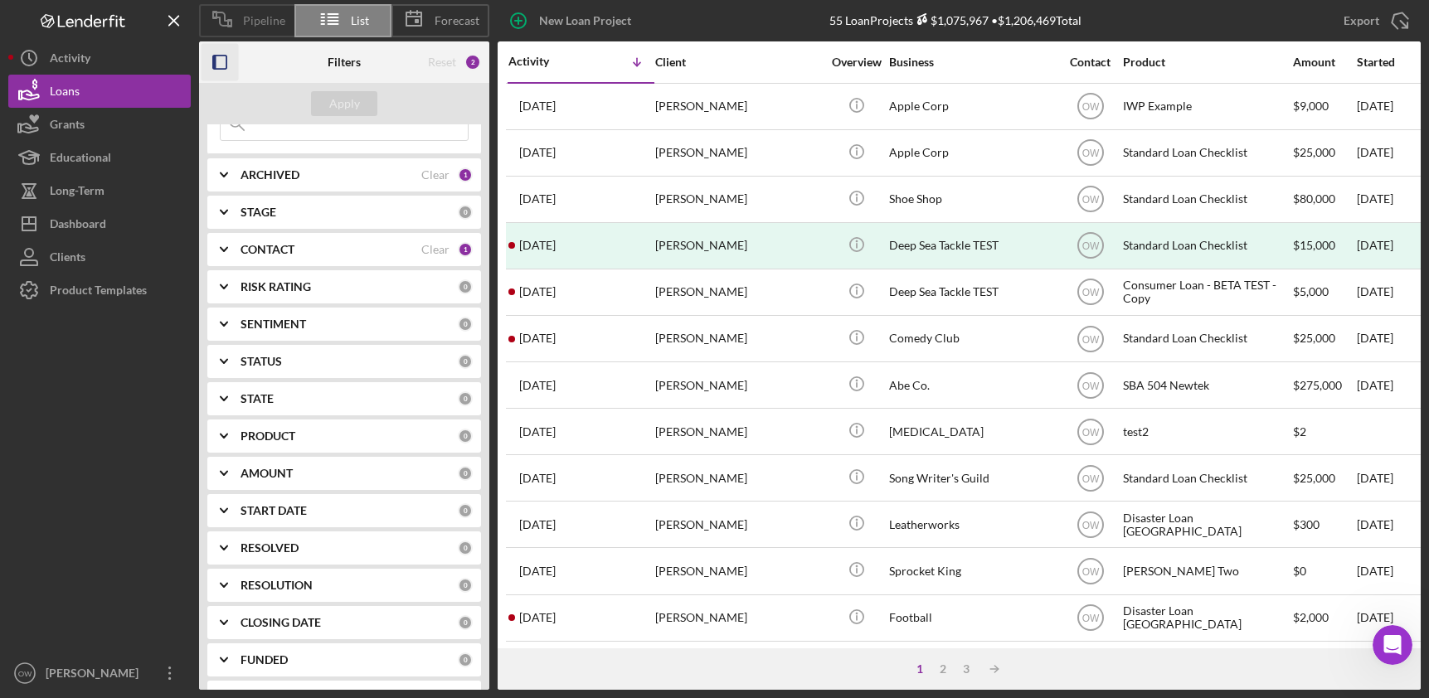
click at [262, 28] on div "Pipeline" at bounding box center [246, 20] width 95 height 33
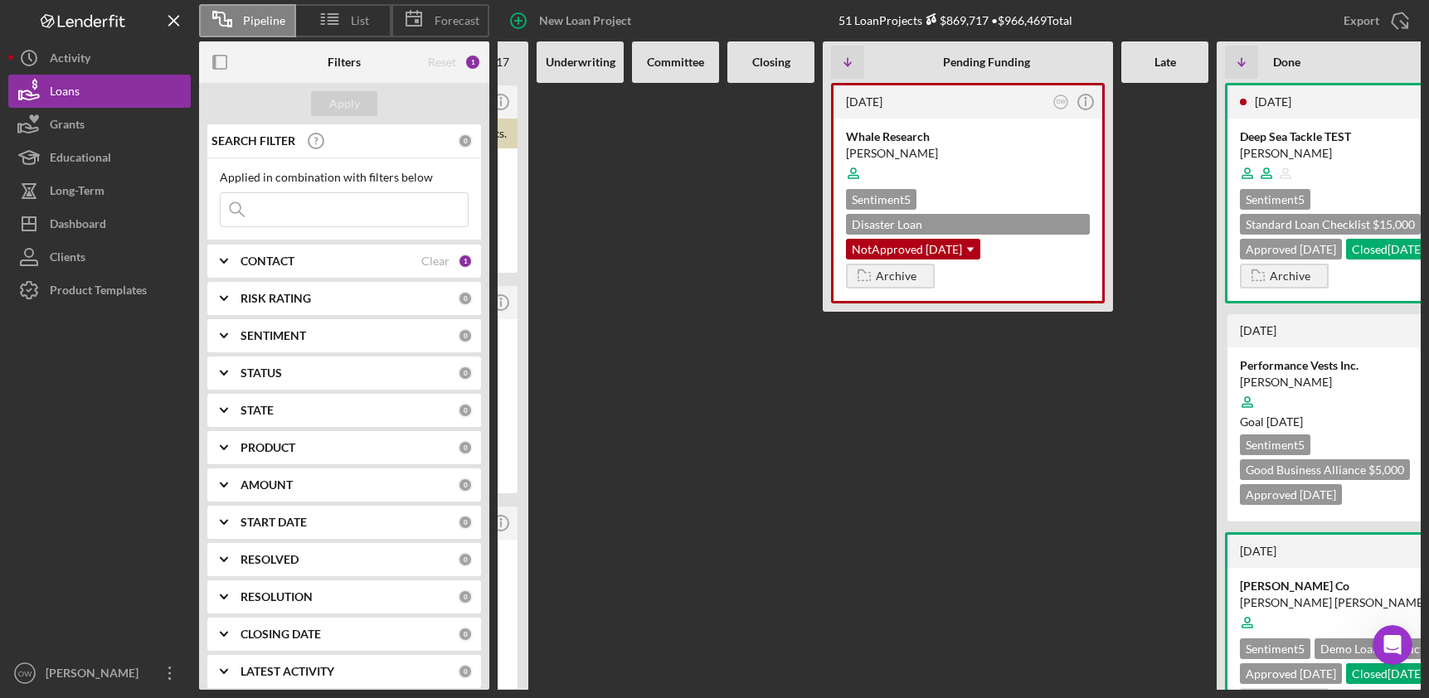
scroll to position [0, 354]
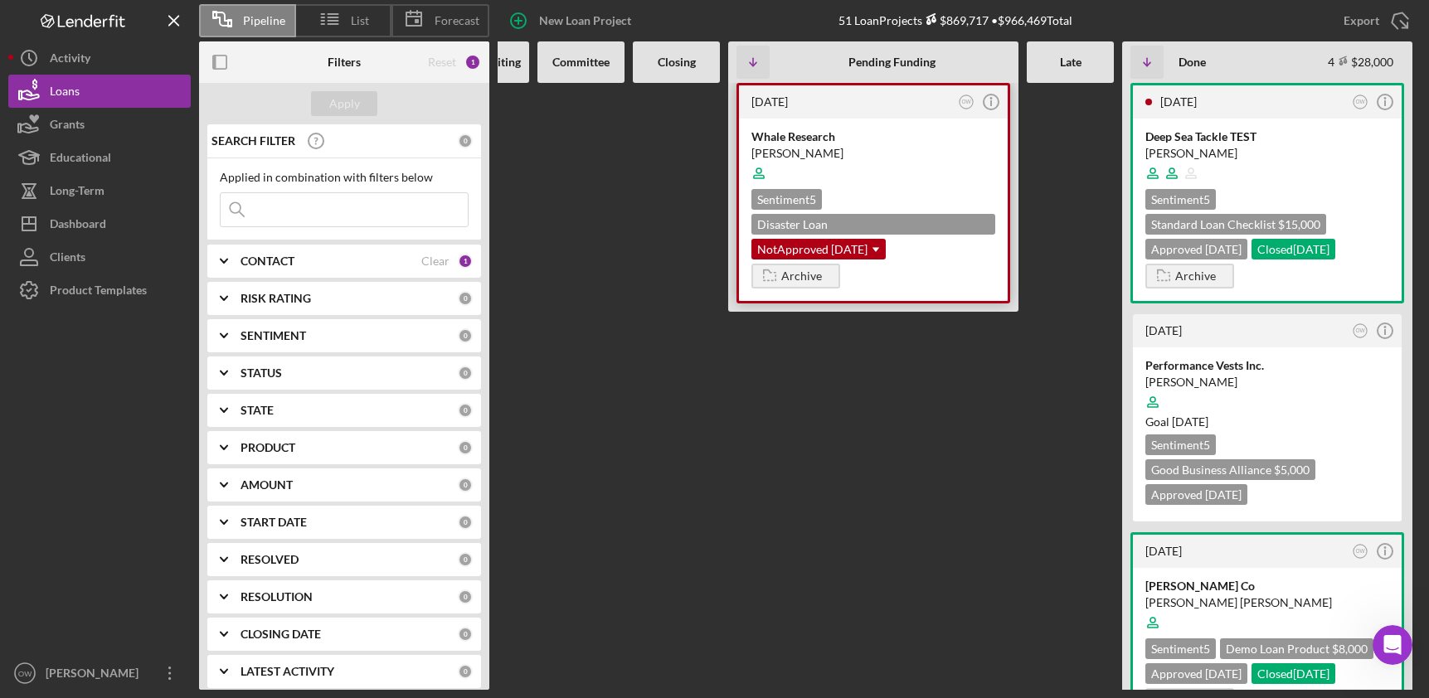
click at [914, 151] on div "[PERSON_NAME]" at bounding box center [873, 153] width 244 height 17
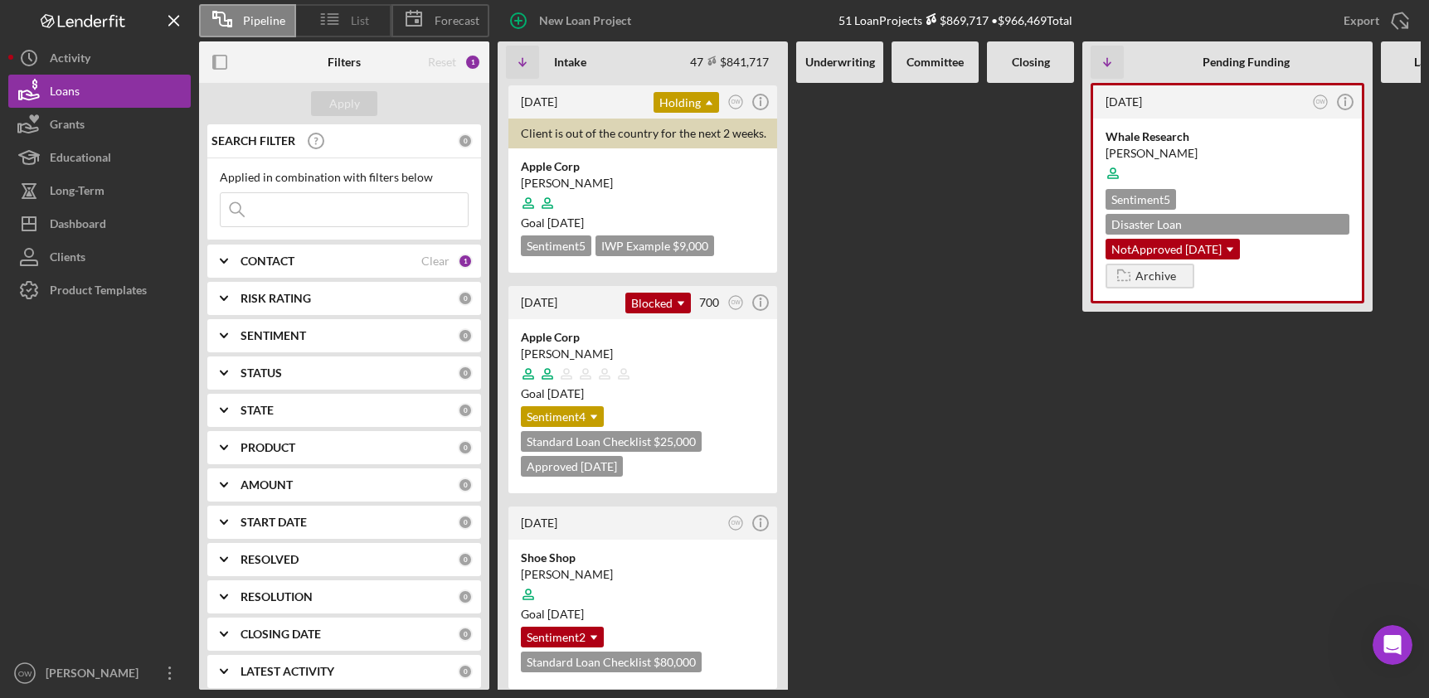
click at [355, 23] on span "List" at bounding box center [360, 20] width 18 height 13
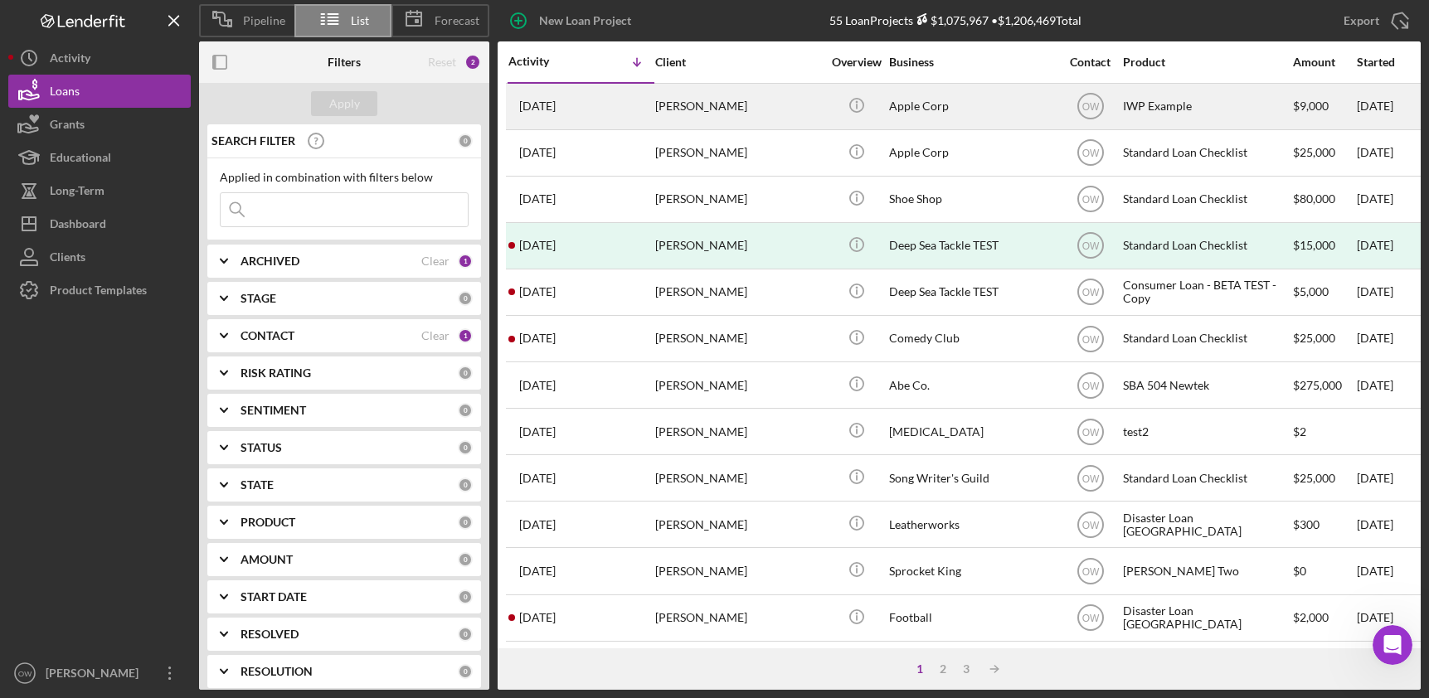
click at [687, 109] on div "[PERSON_NAME]" at bounding box center [738, 107] width 166 height 44
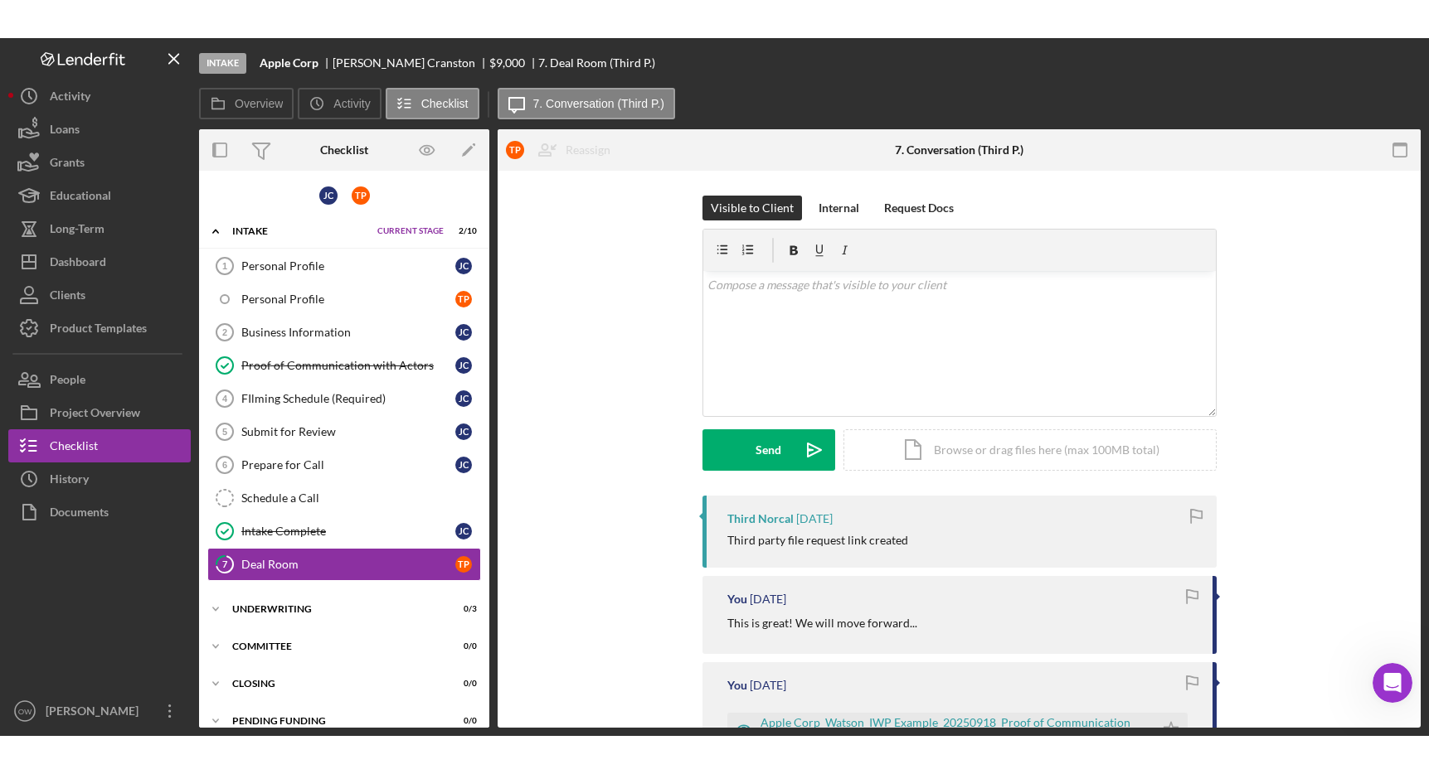
scroll to position [92, 0]
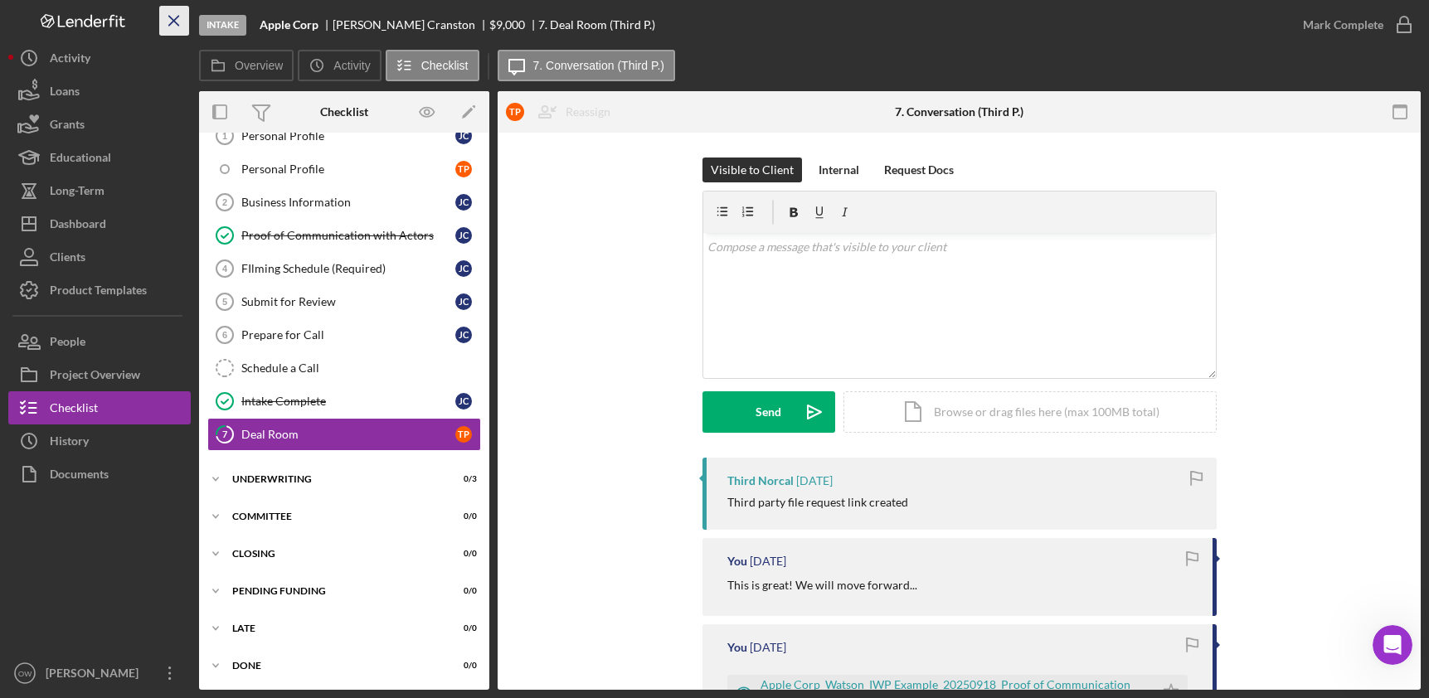
click at [177, 26] on icon "Icon/Menu Close" at bounding box center [174, 20] width 37 height 37
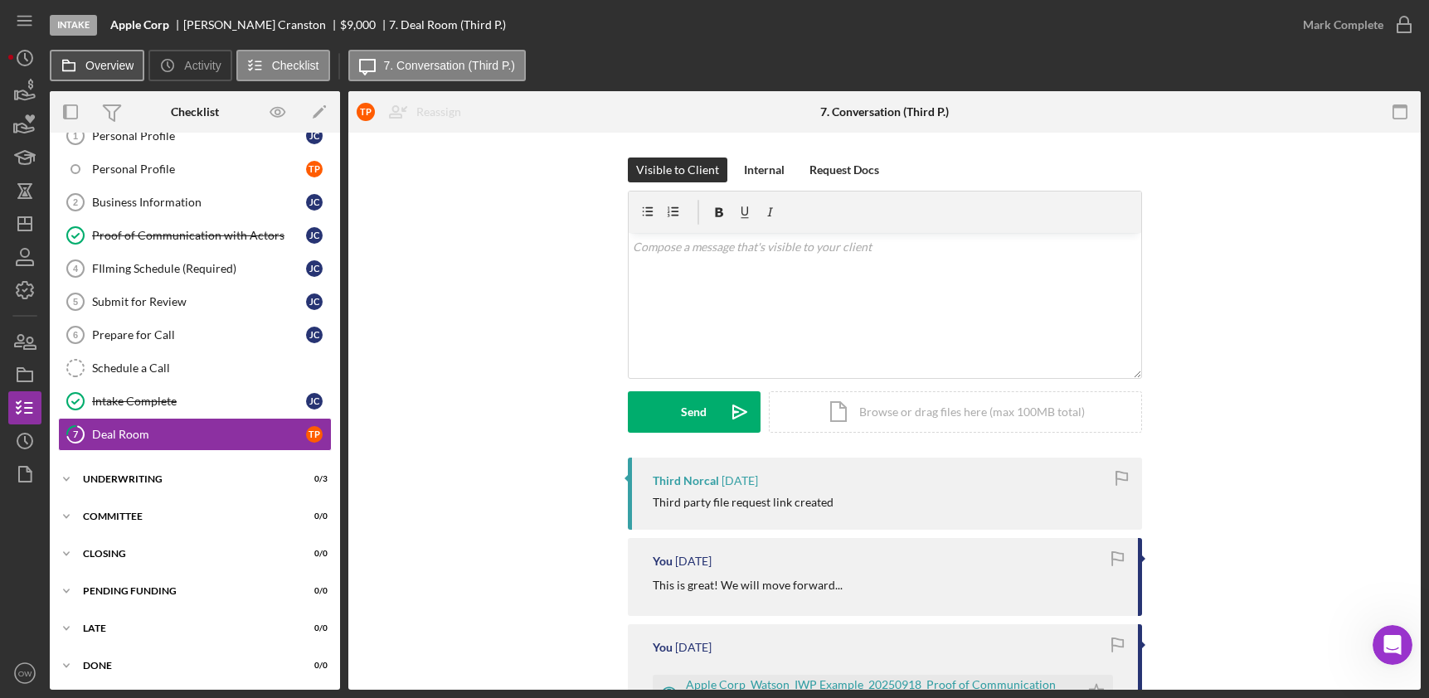
click at [75, 63] on icon at bounding box center [68, 65] width 33 height 33
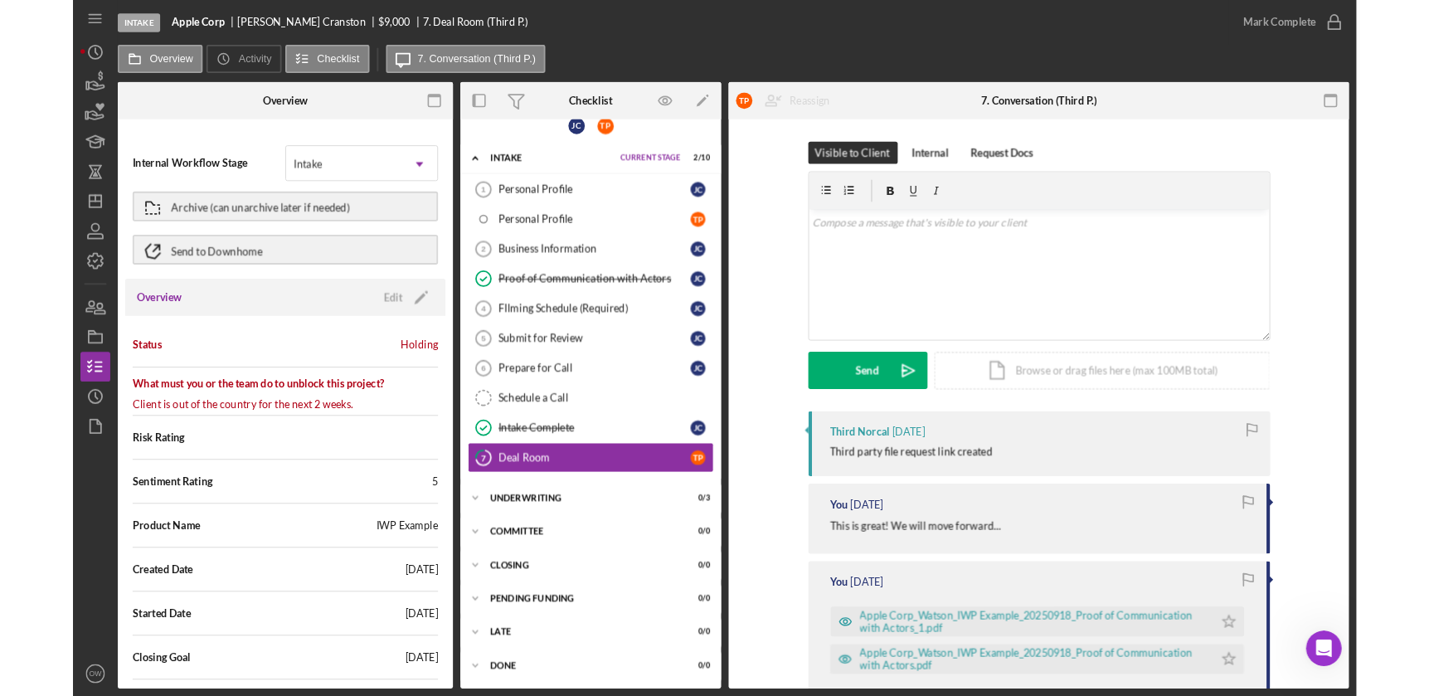
scroll to position [17, 0]
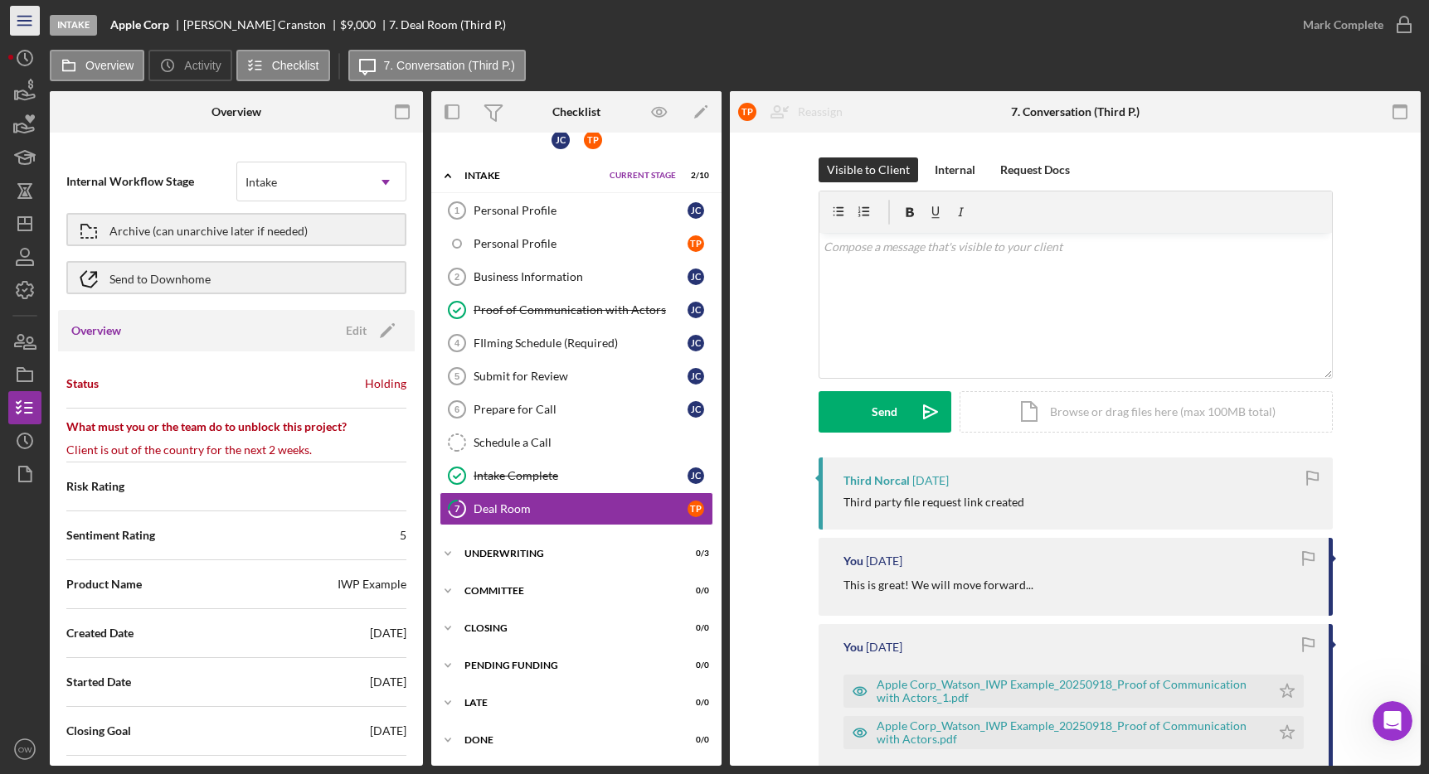
click at [26, 25] on line "button" at bounding box center [23, 25] width 13 height 0
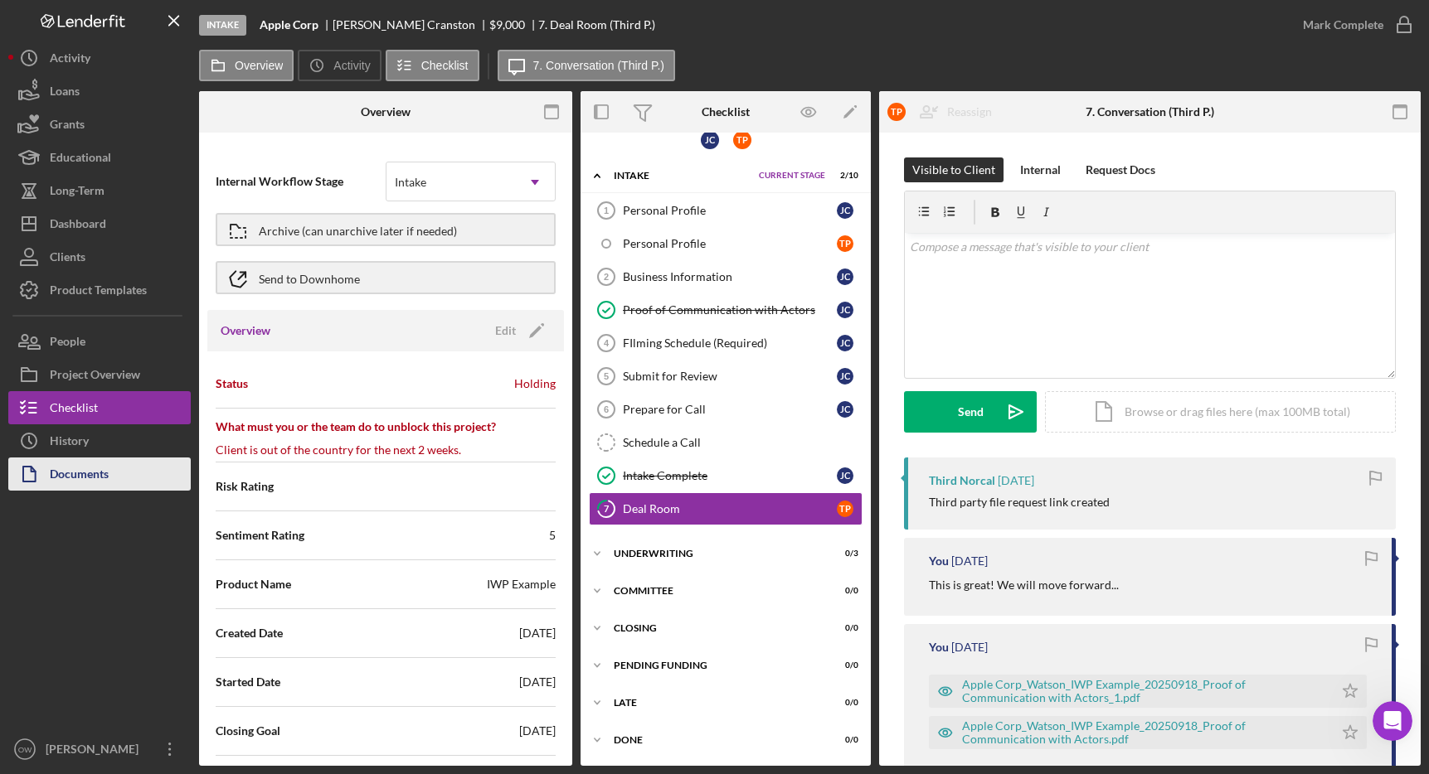
click at [18, 483] on icon "button" at bounding box center [28, 474] width 41 height 41
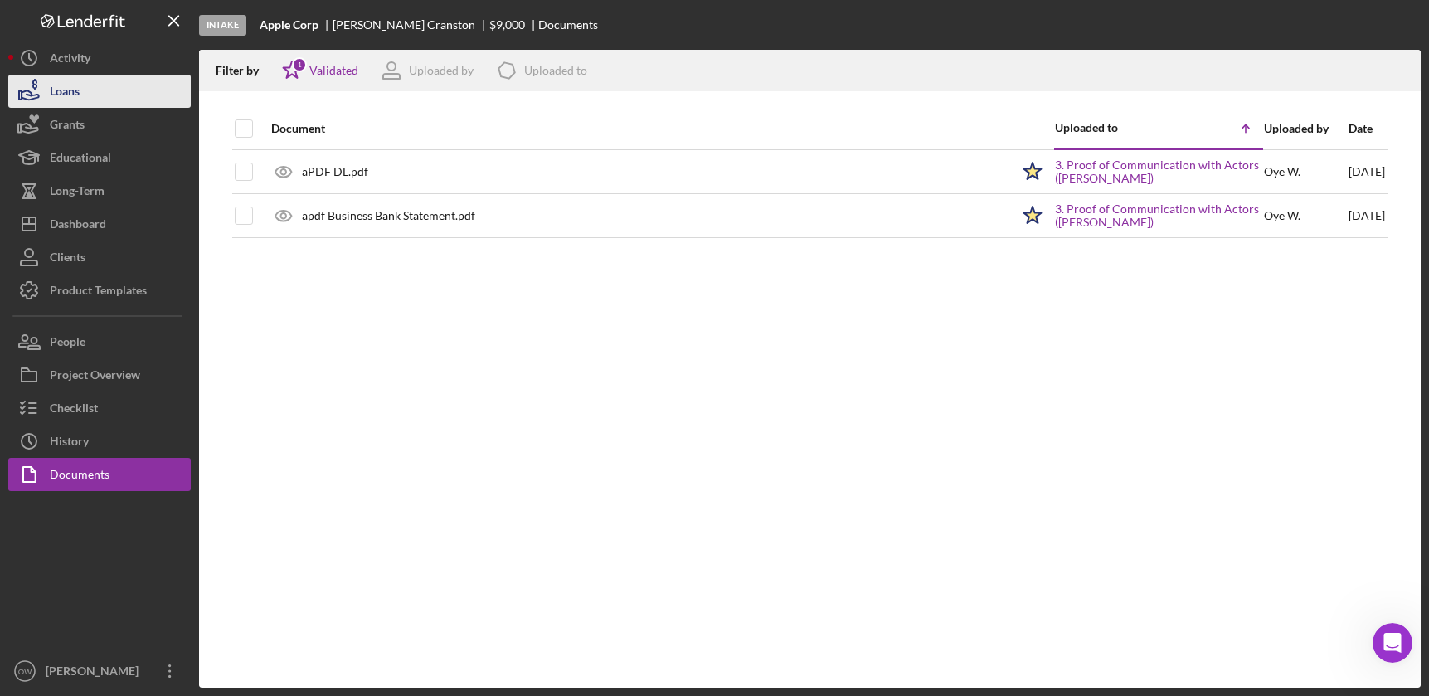
click at [84, 81] on button "Loans" at bounding box center [99, 91] width 182 height 33
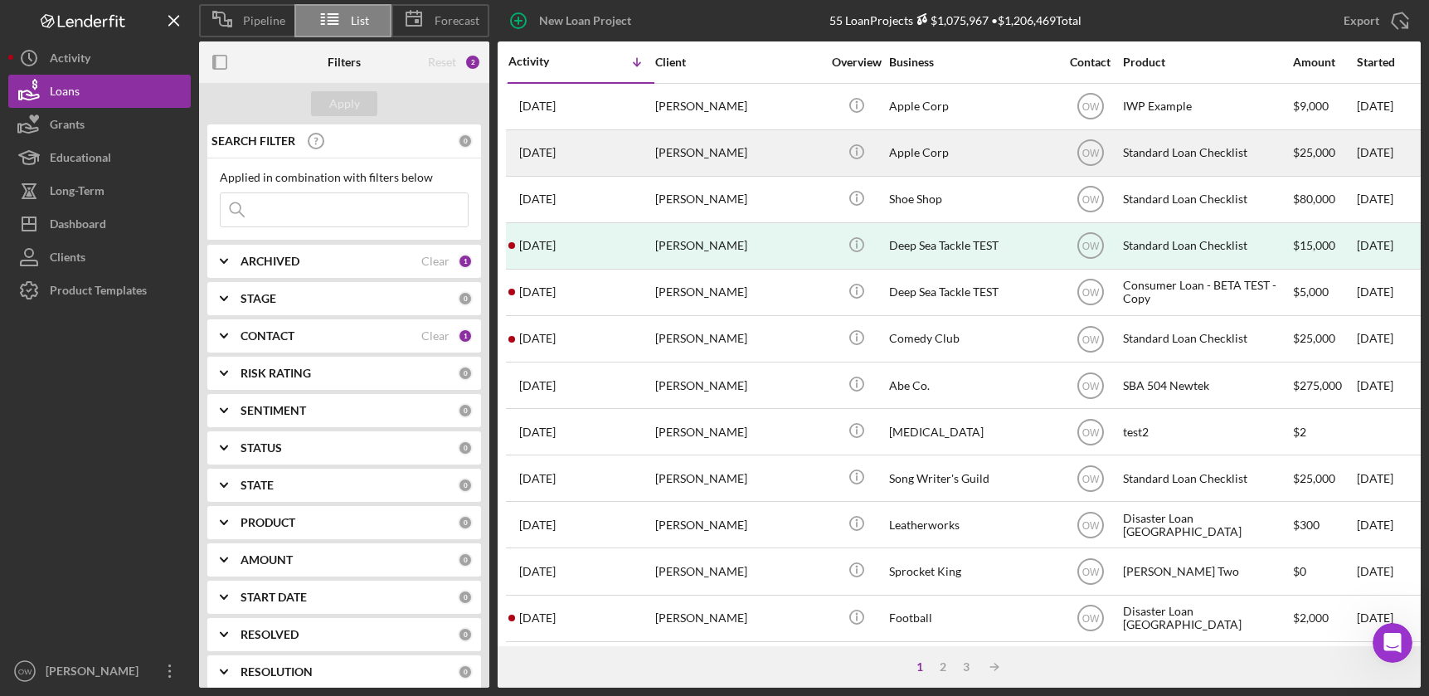
click at [726, 153] on div "[PERSON_NAME]" at bounding box center [738, 153] width 166 height 44
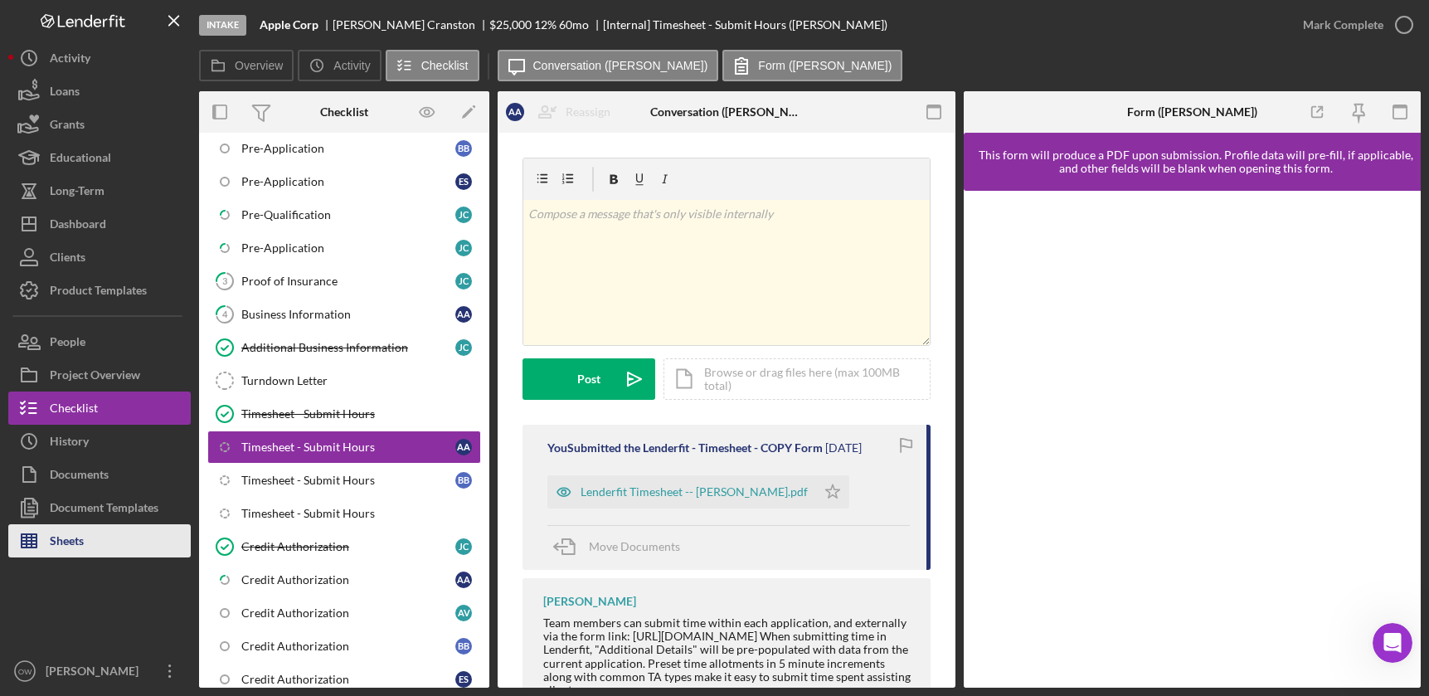
scroll to position [342, 0]
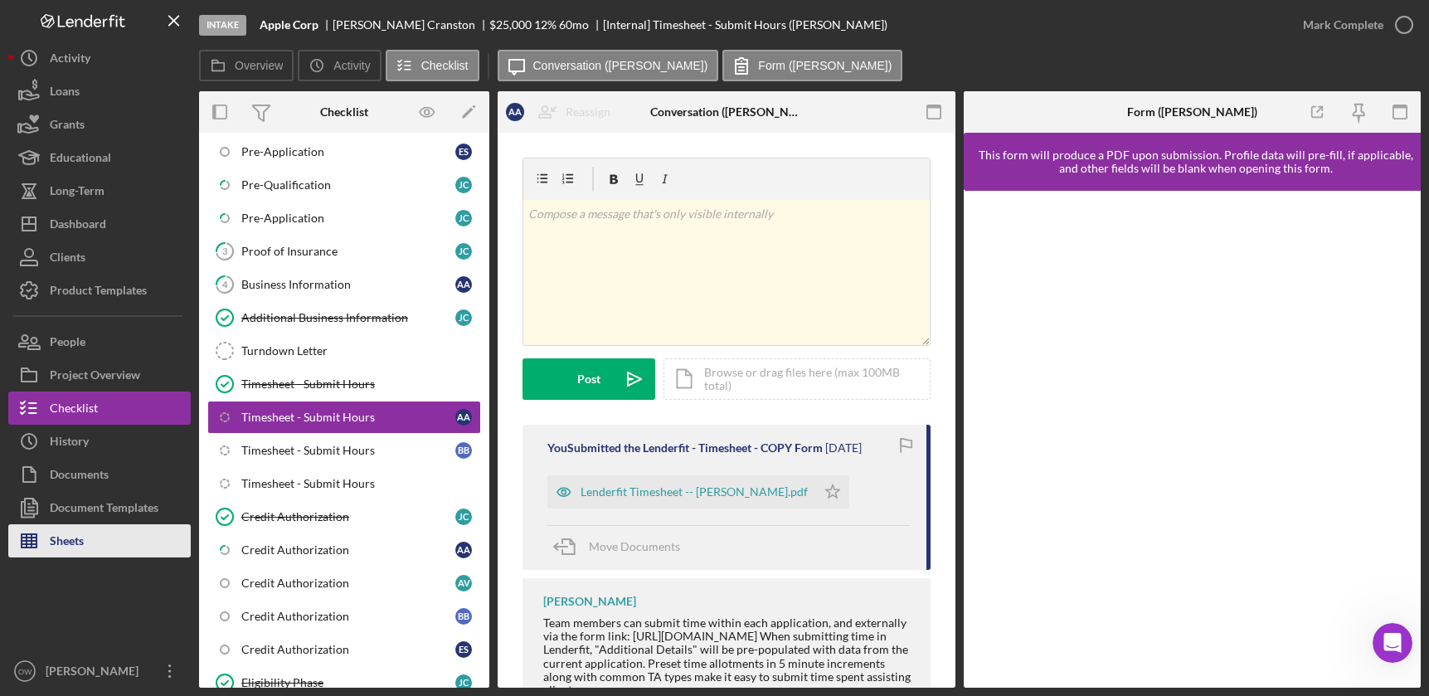
click at [119, 533] on button "Sheets" at bounding box center [99, 540] width 182 height 33
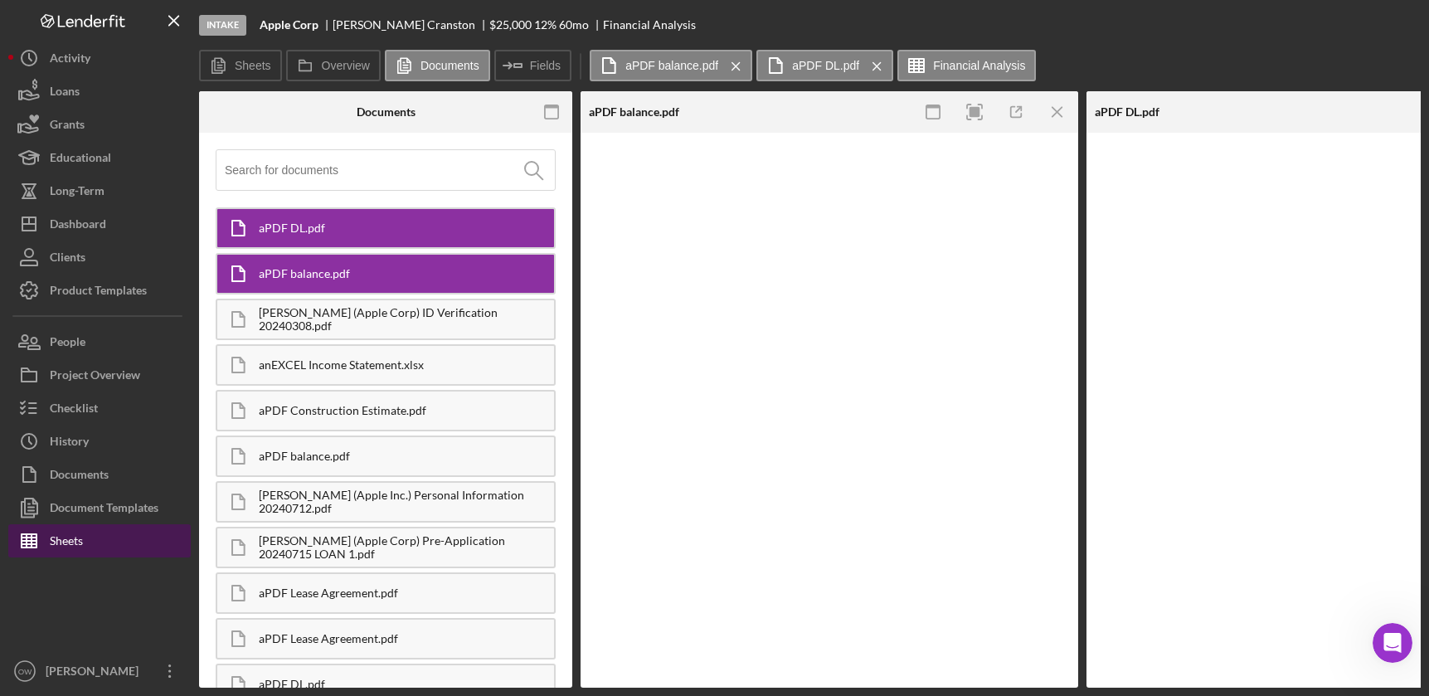
type input "Calibri"
type input "11"
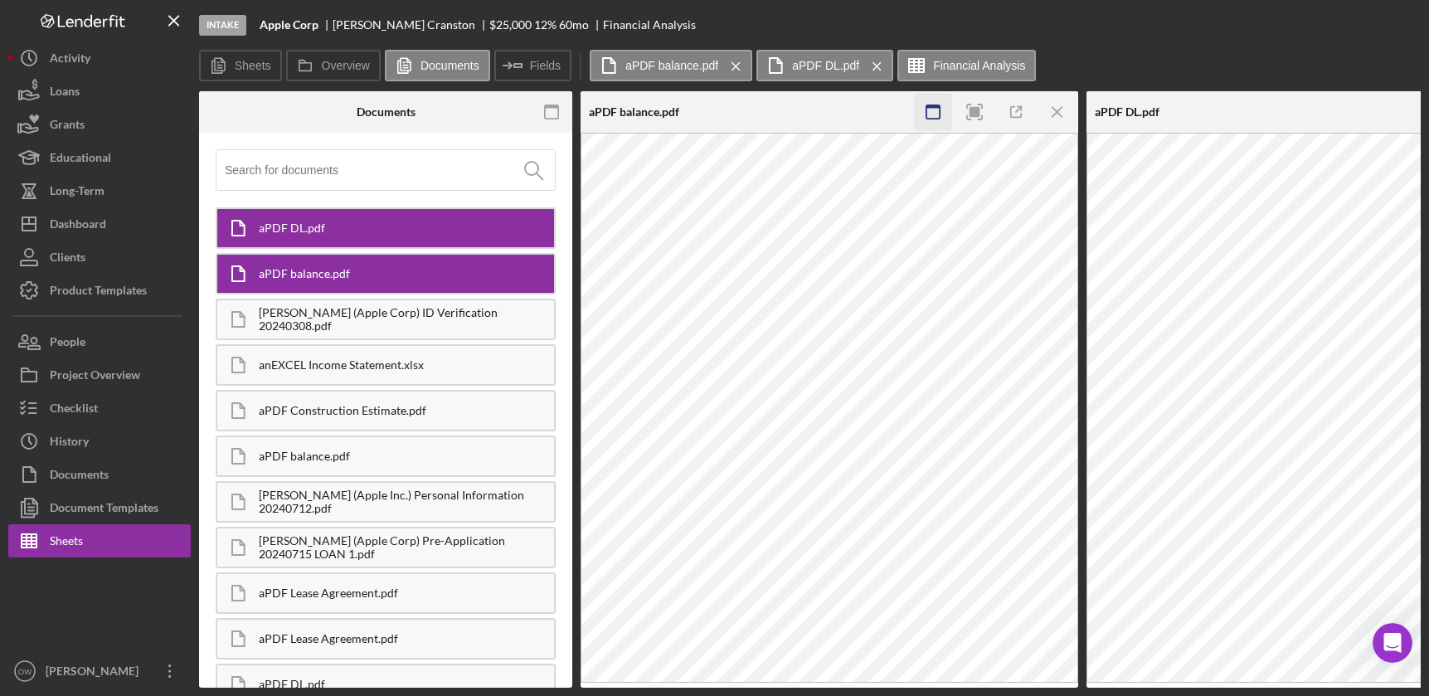
click at [548, 114] on icon "button" at bounding box center [551, 112] width 37 height 37
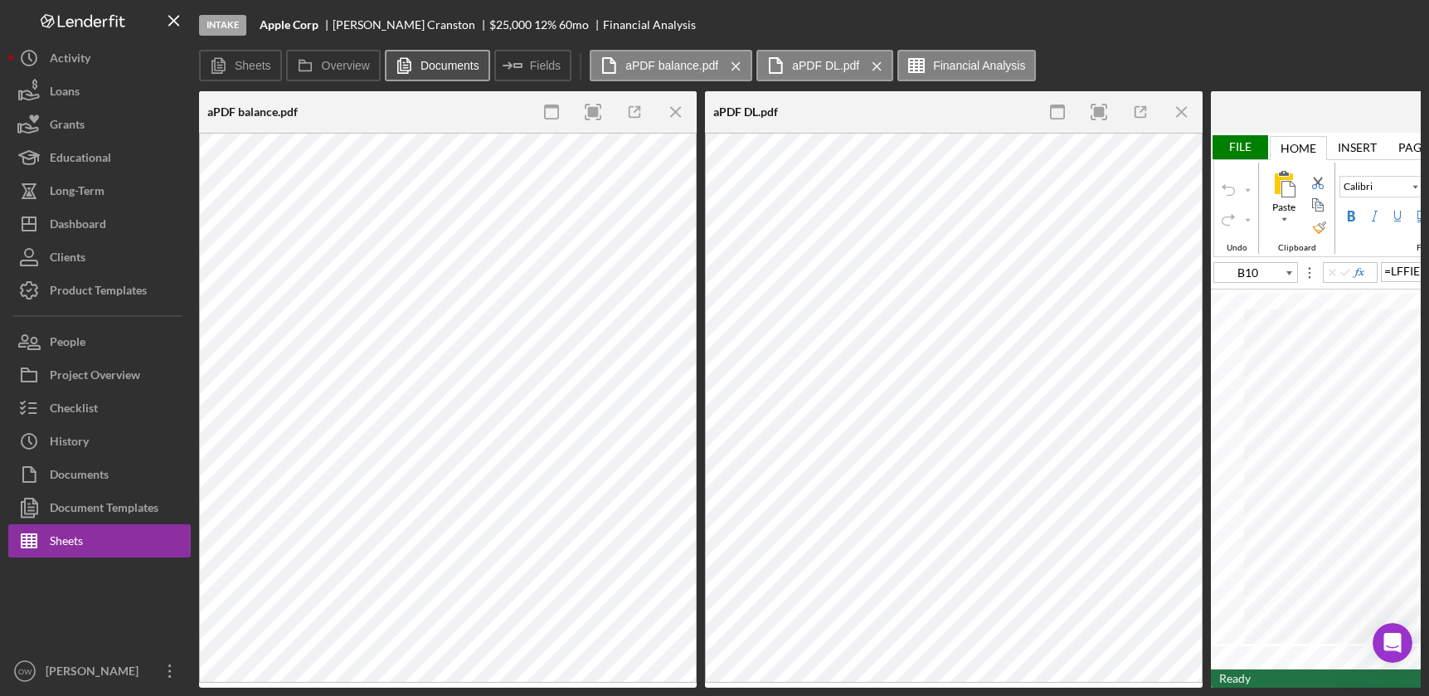
click at [432, 61] on label "Documents" at bounding box center [449, 65] width 59 height 13
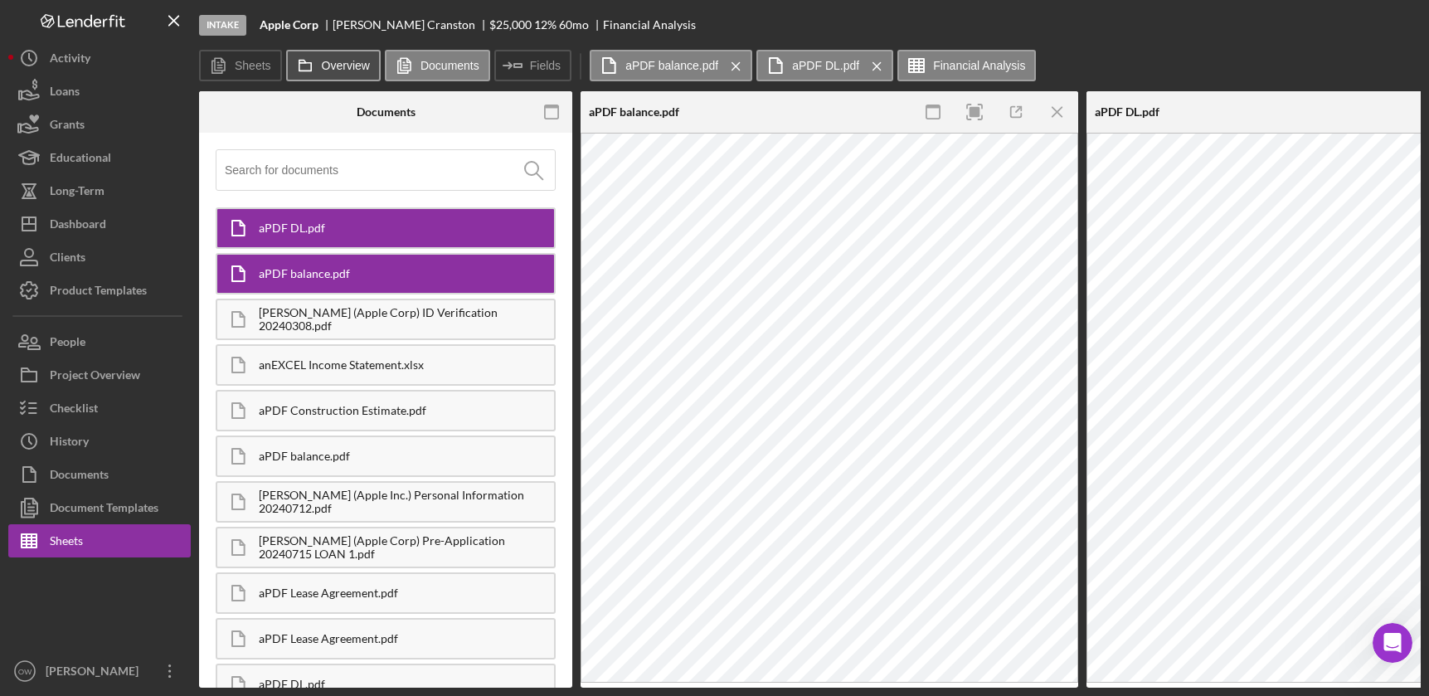
click at [335, 59] on label "Overview" at bounding box center [346, 65] width 48 height 13
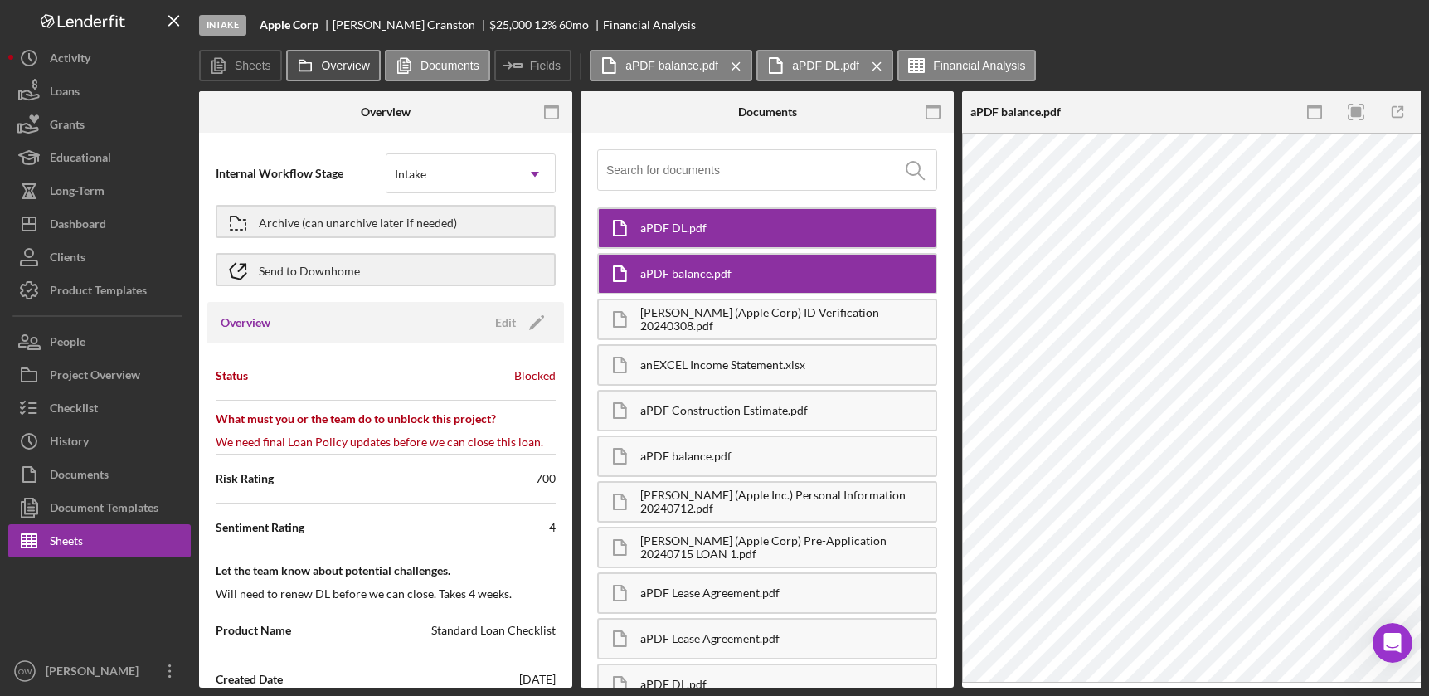
click at [359, 61] on label "Overview" at bounding box center [346, 65] width 48 height 13
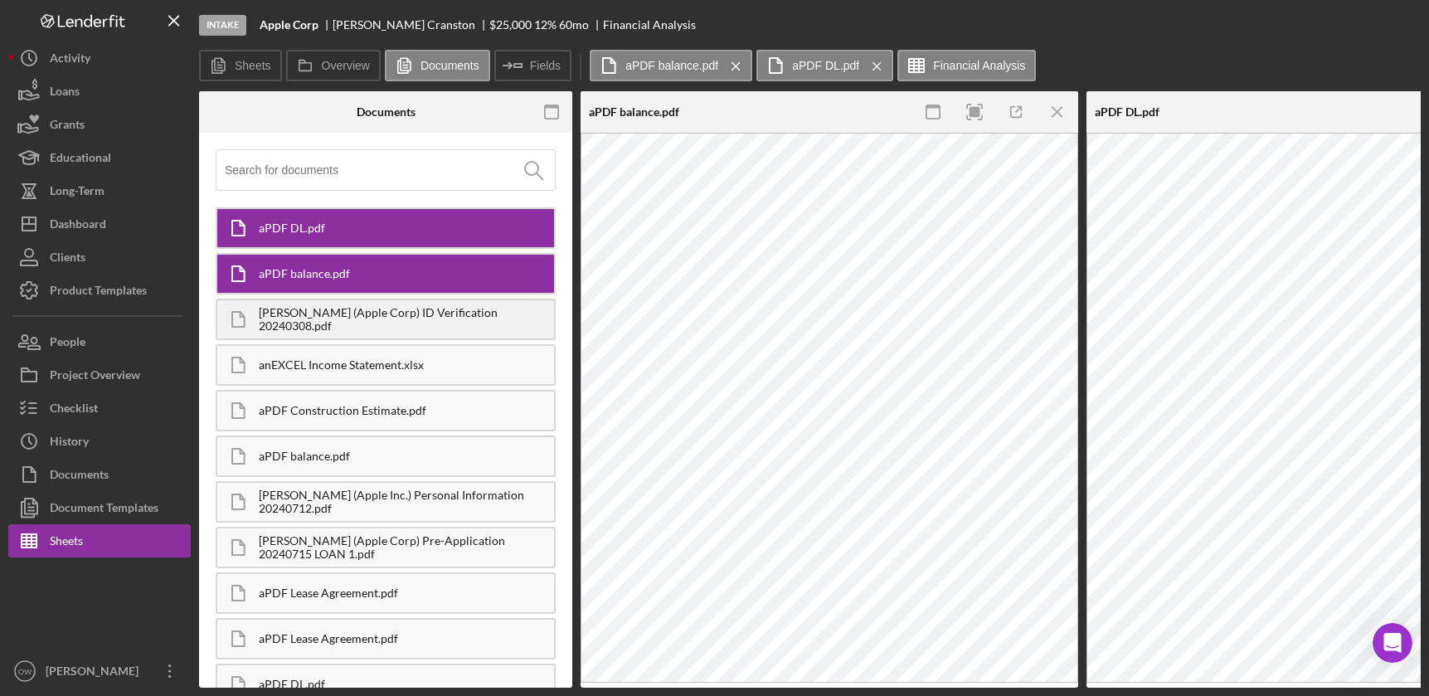
click at [347, 321] on div "[PERSON_NAME] (Apple Corp) ID Verification 20240308.pdf" at bounding box center [406, 319] width 295 height 27
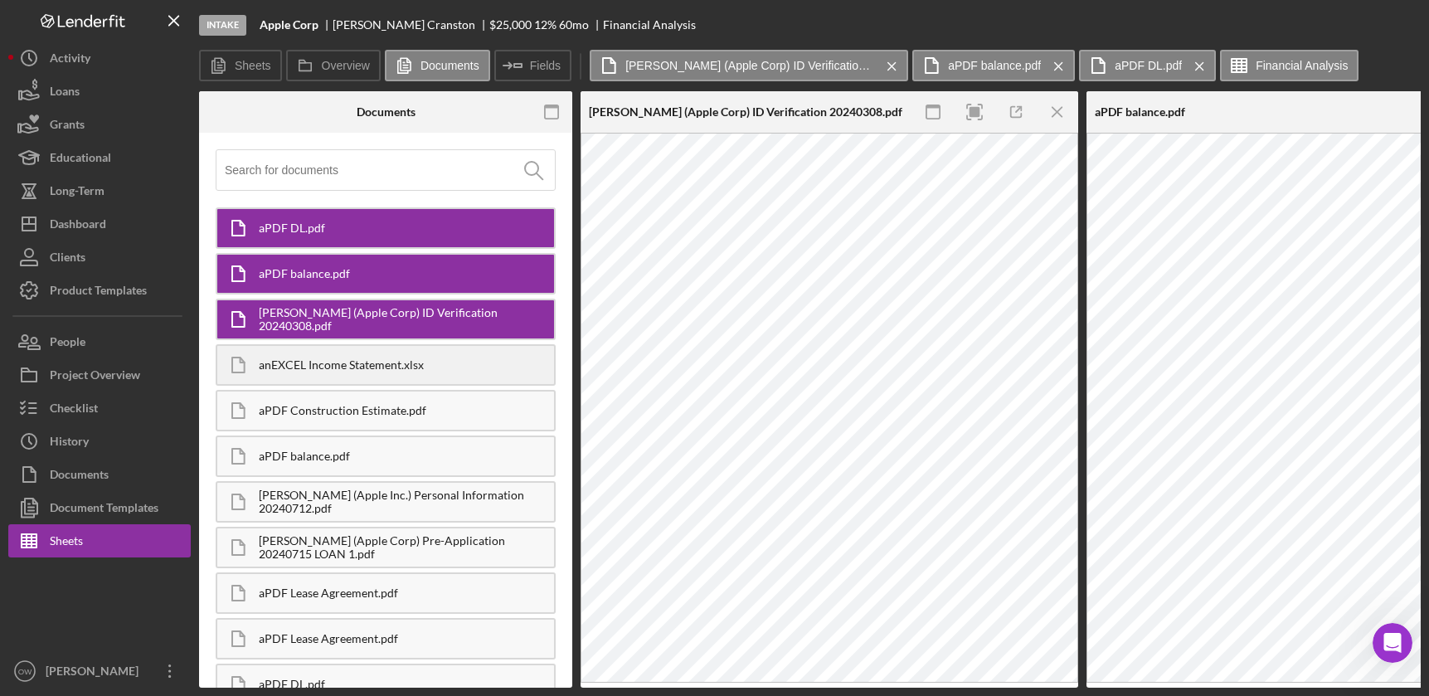
click at [352, 367] on div "anEXCEL Income Statement.xlsx" at bounding box center [406, 364] width 295 height 13
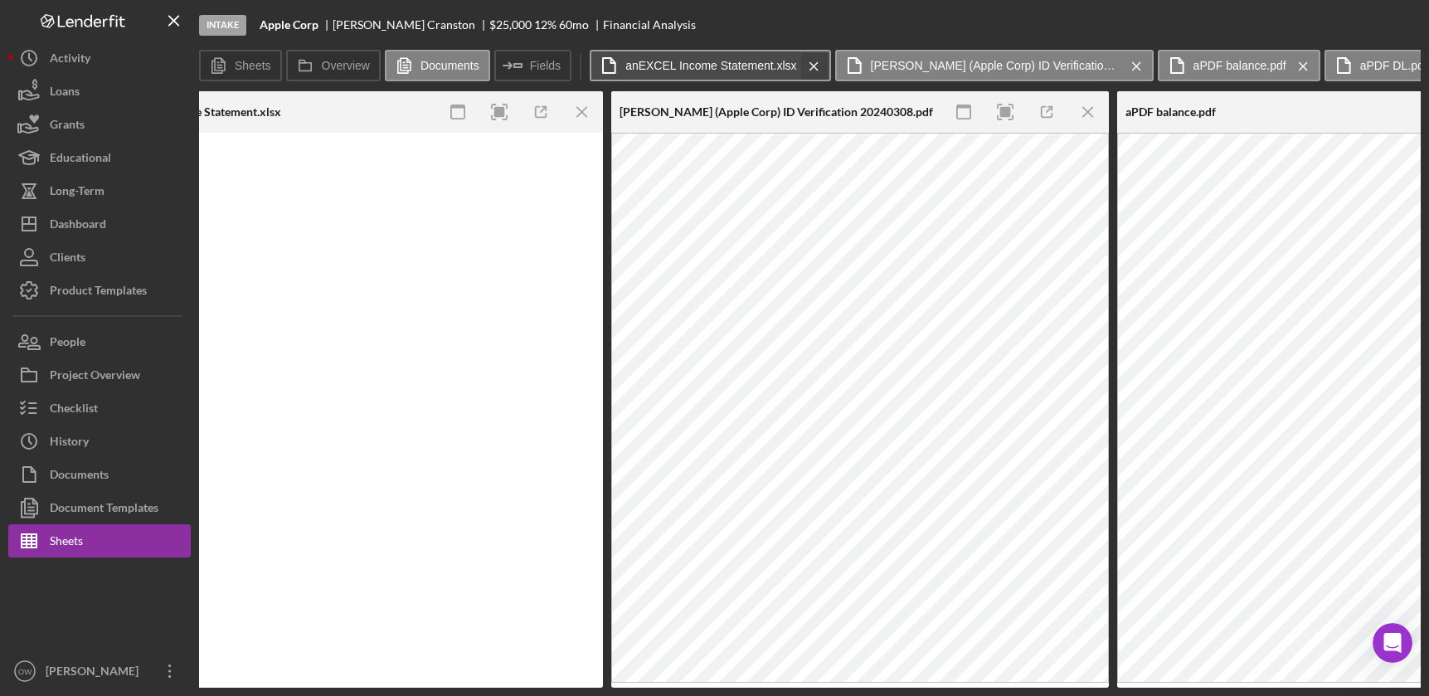
click at [813, 66] on icon "Icon/Menu Close" at bounding box center [813, 66] width 29 height 41
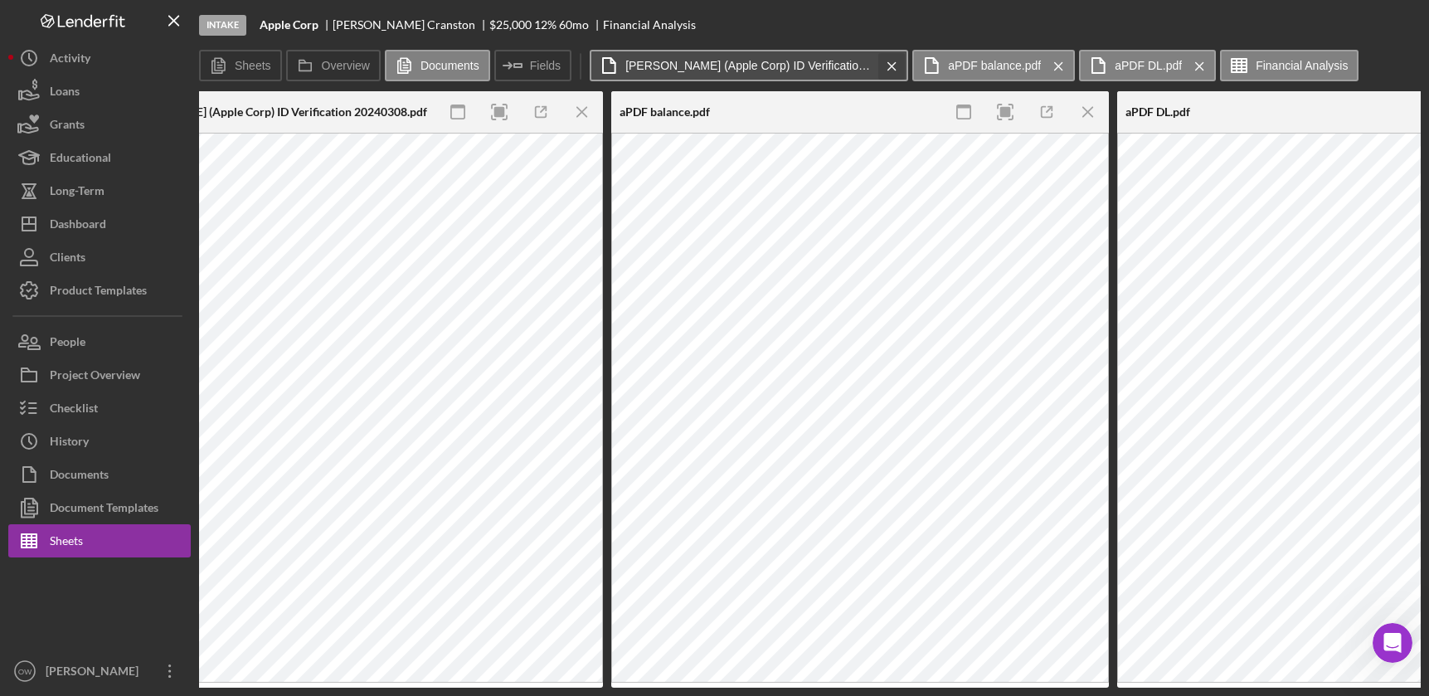
click at [892, 66] on icon "Icon/Menu Close" at bounding box center [891, 66] width 29 height 41
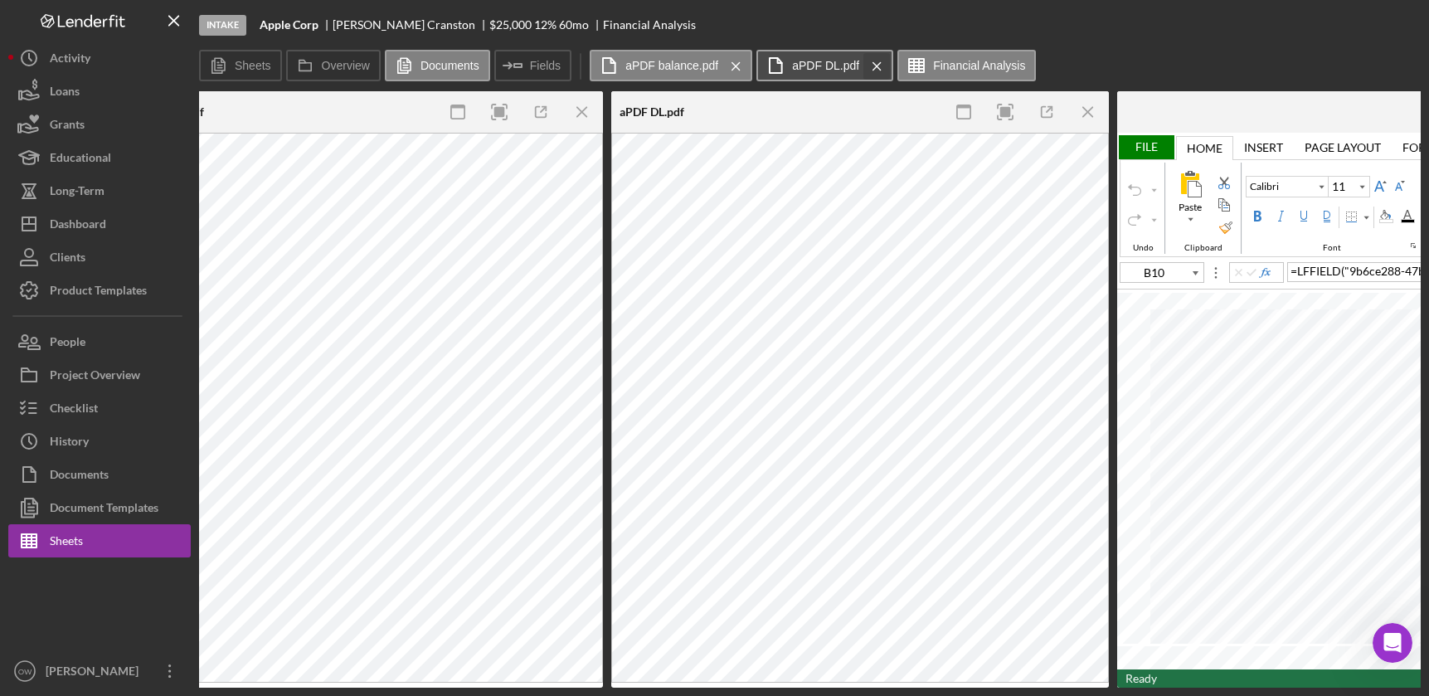
click at [877, 64] on icon "Icon/Menu Close" at bounding box center [876, 66] width 29 height 41
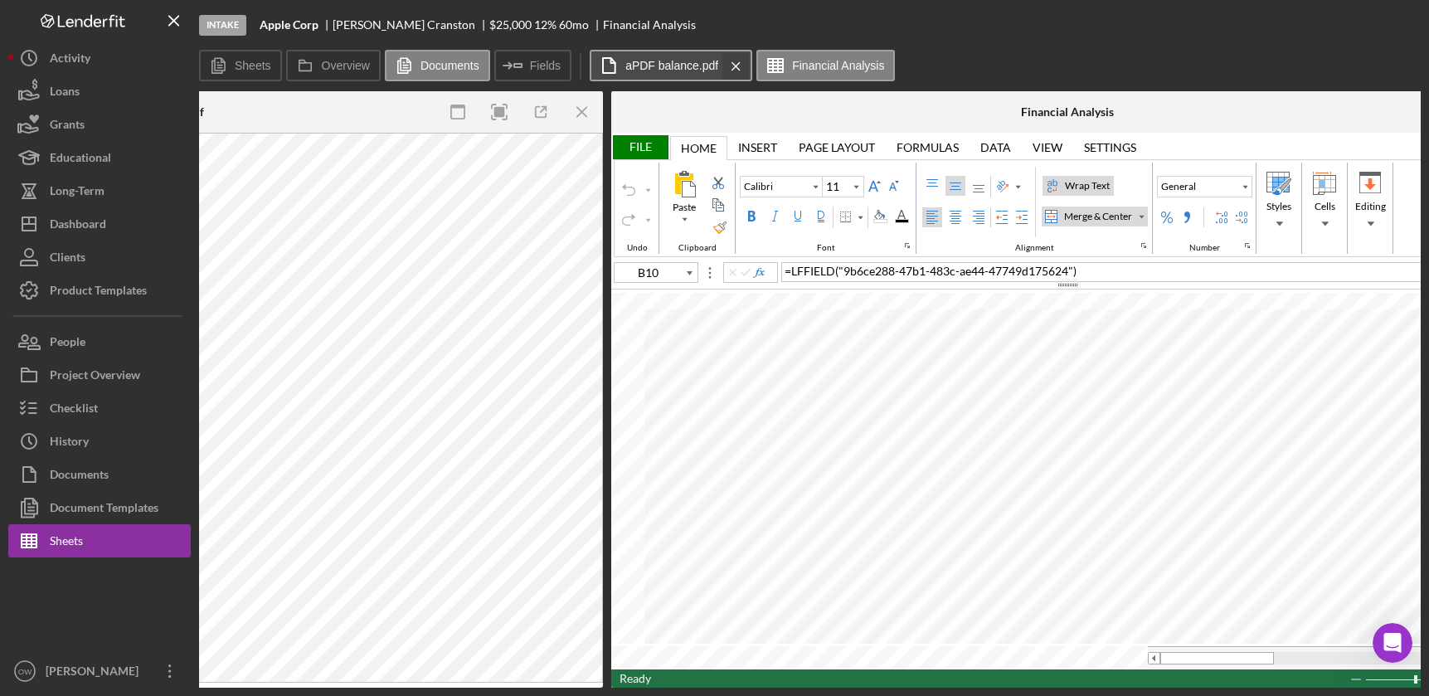
click at [742, 65] on icon "Icon/Menu Close" at bounding box center [735, 66] width 29 height 41
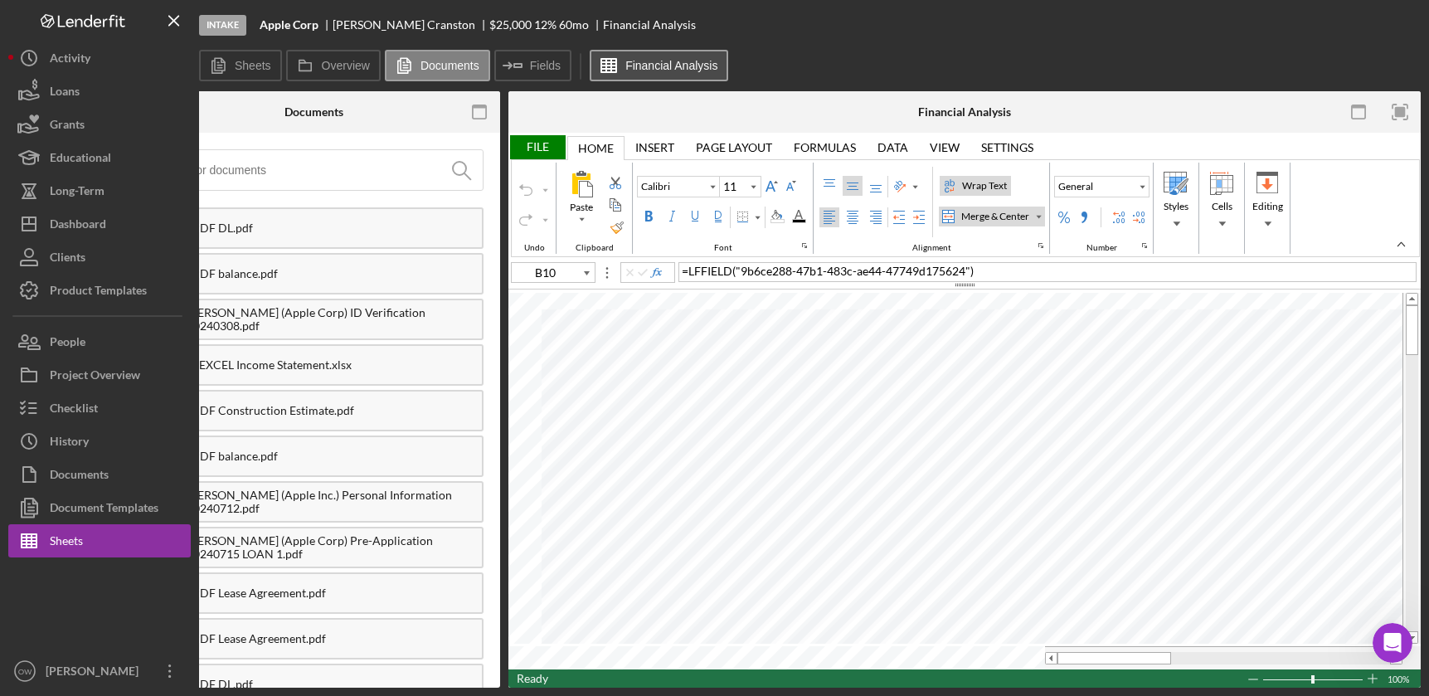
click at [654, 65] on label "Financial Analysis" at bounding box center [671, 65] width 92 height 13
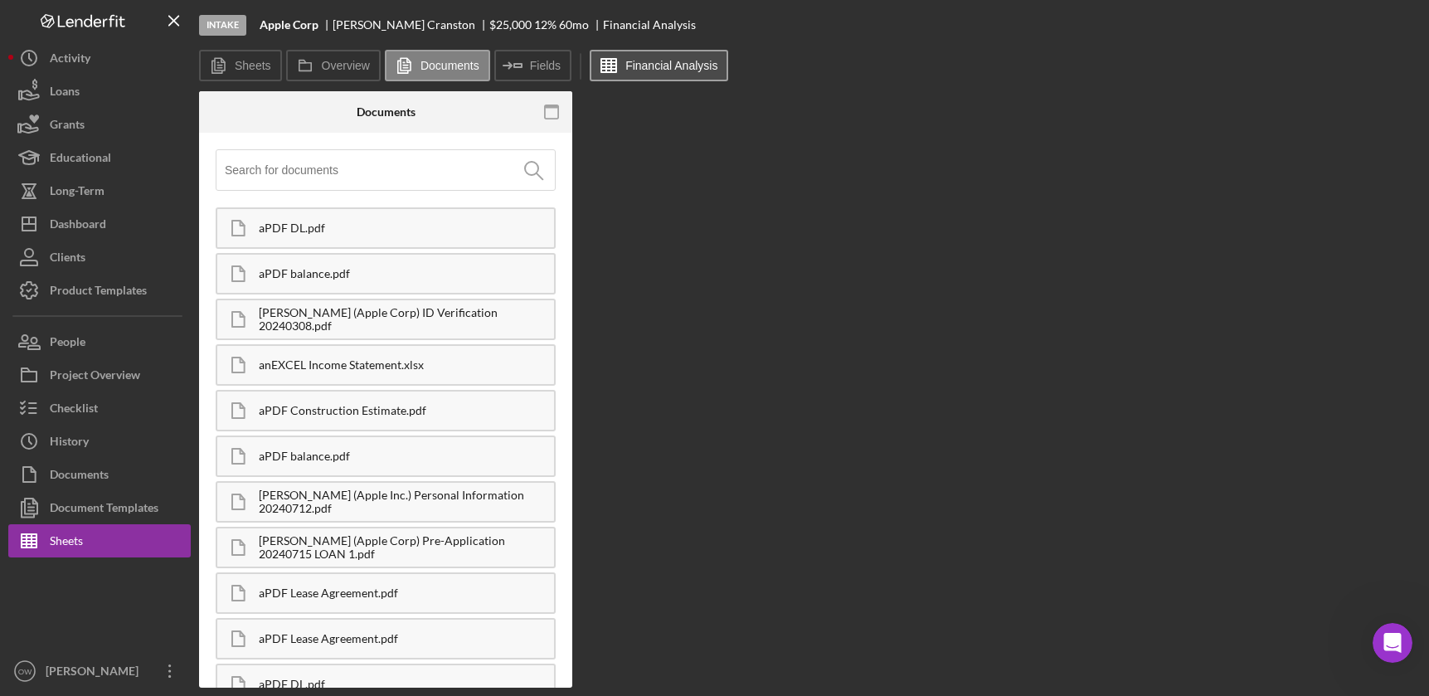
scroll to position [0, 0]
click at [349, 237] on div "aPDF DL.pdf" at bounding box center [386, 227] width 340 height 41
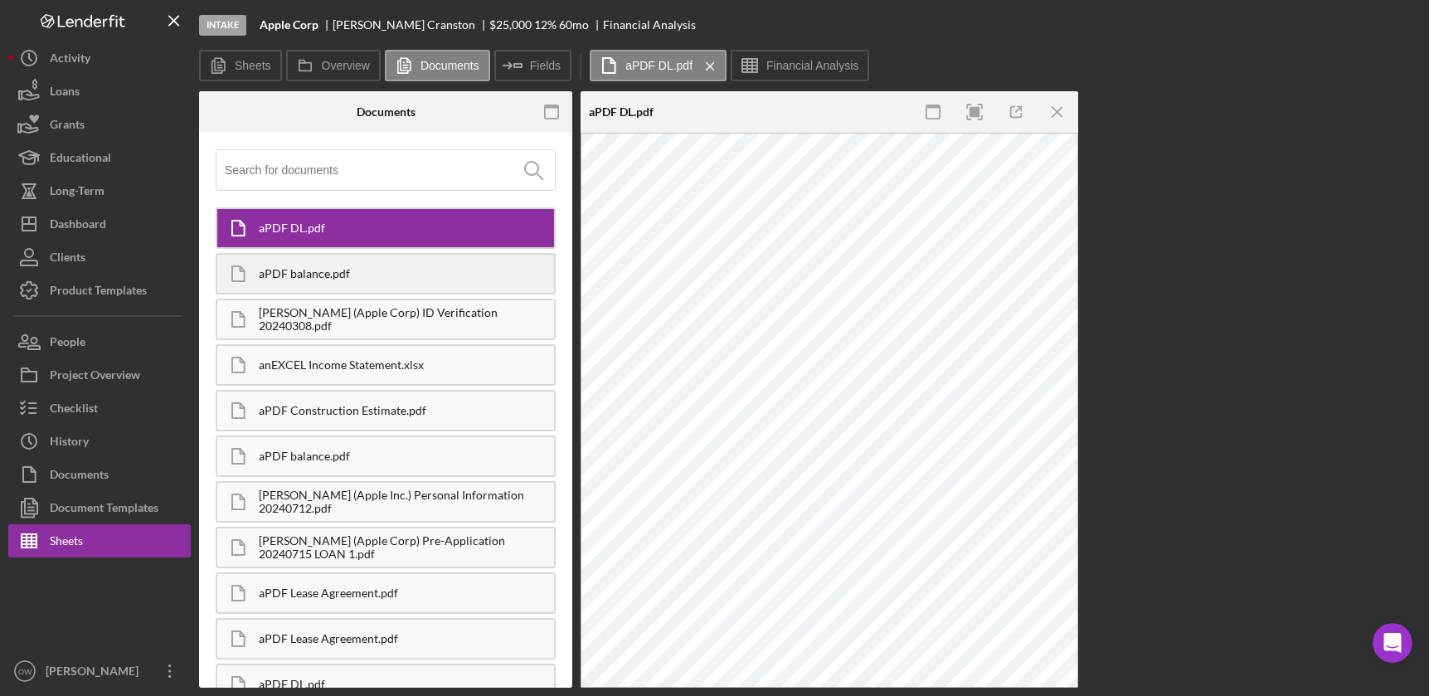
click at [349, 277] on div "aPDF balance.pdf" at bounding box center [406, 273] width 295 height 13
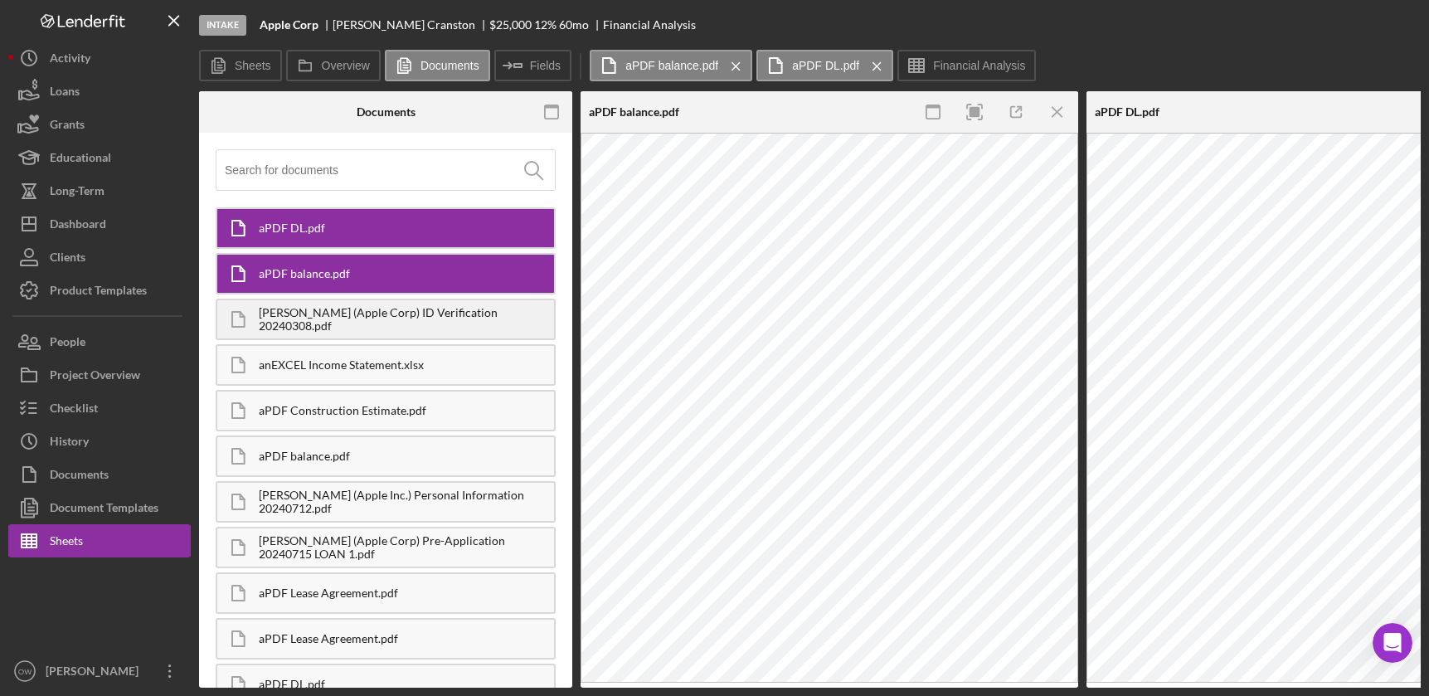
click at [349, 310] on div "[PERSON_NAME] (Apple Corp) ID Verification 20240308.pdf" at bounding box center [406, 319] width 295 height 27
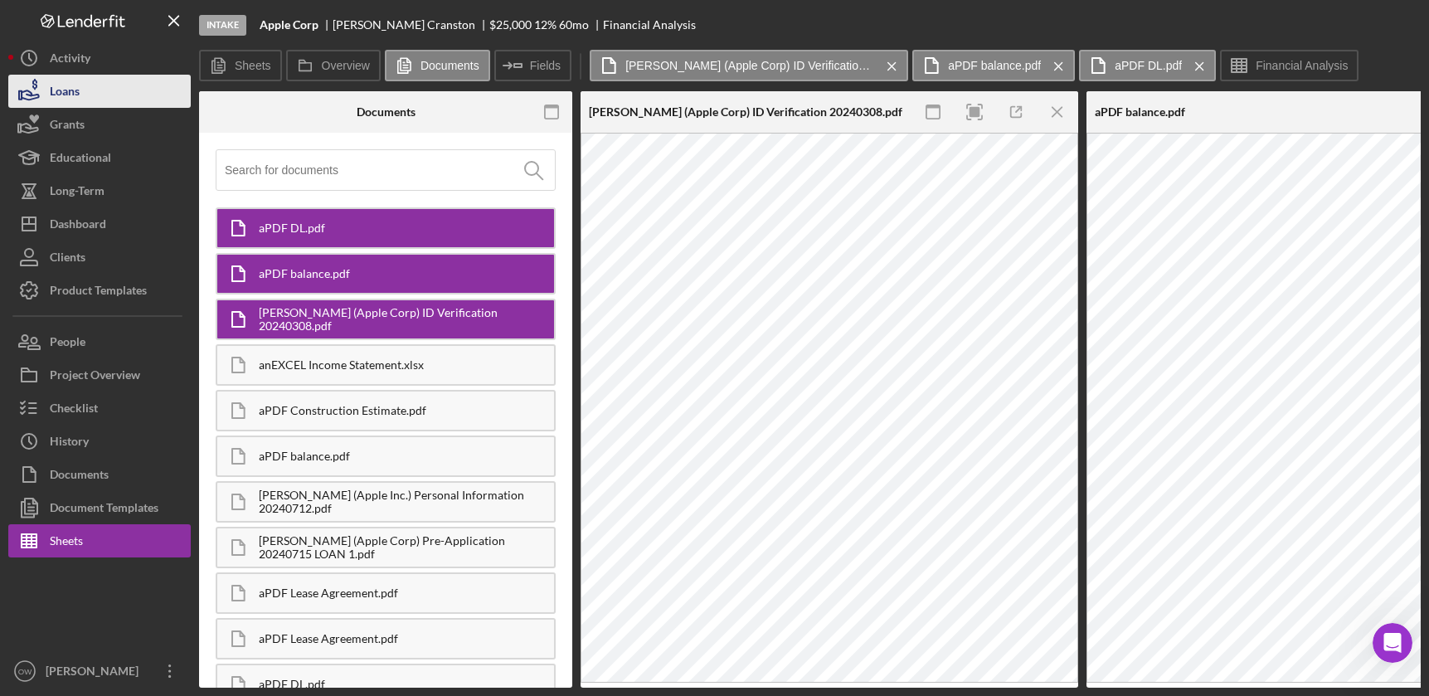
click at [108, 82] on button "Loans" at bounding box center [99, 91] width 182 height 33
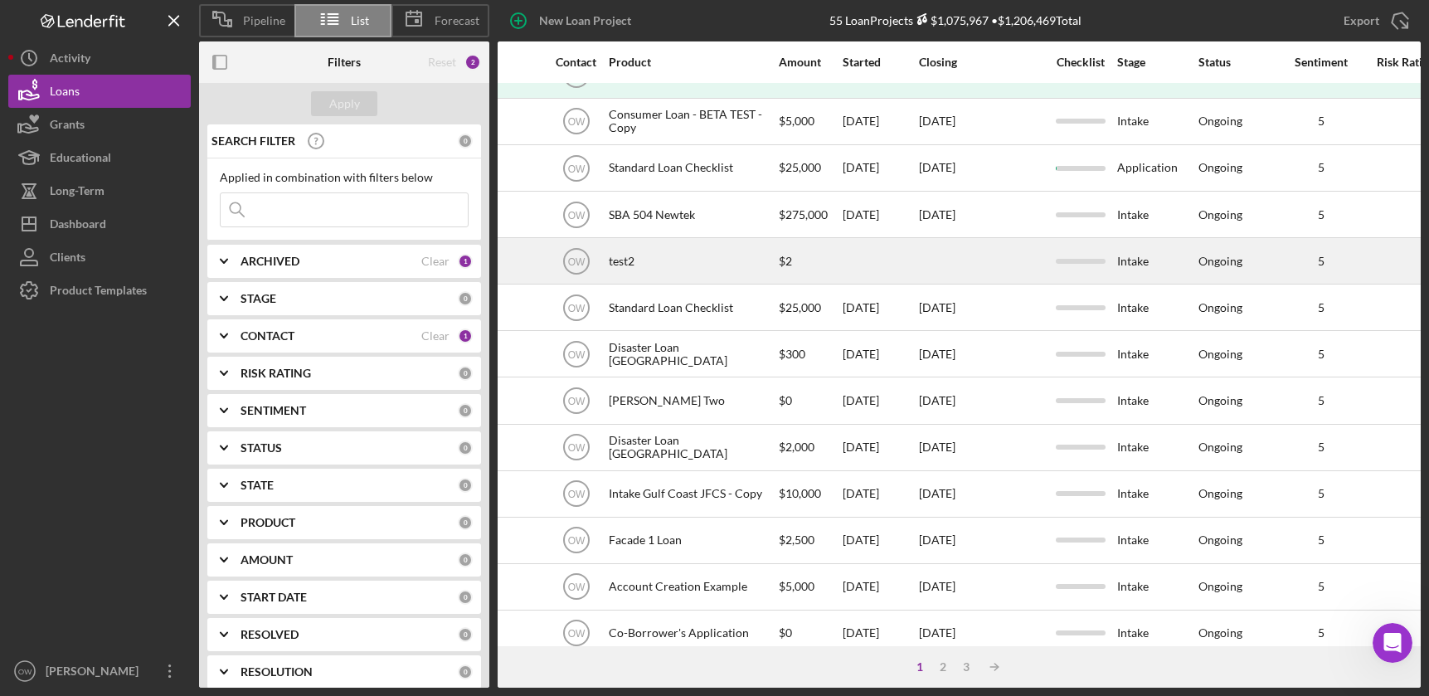
scroll to position [0, 514]
